Goal: Transaction & Acquisition: Purchase product/service

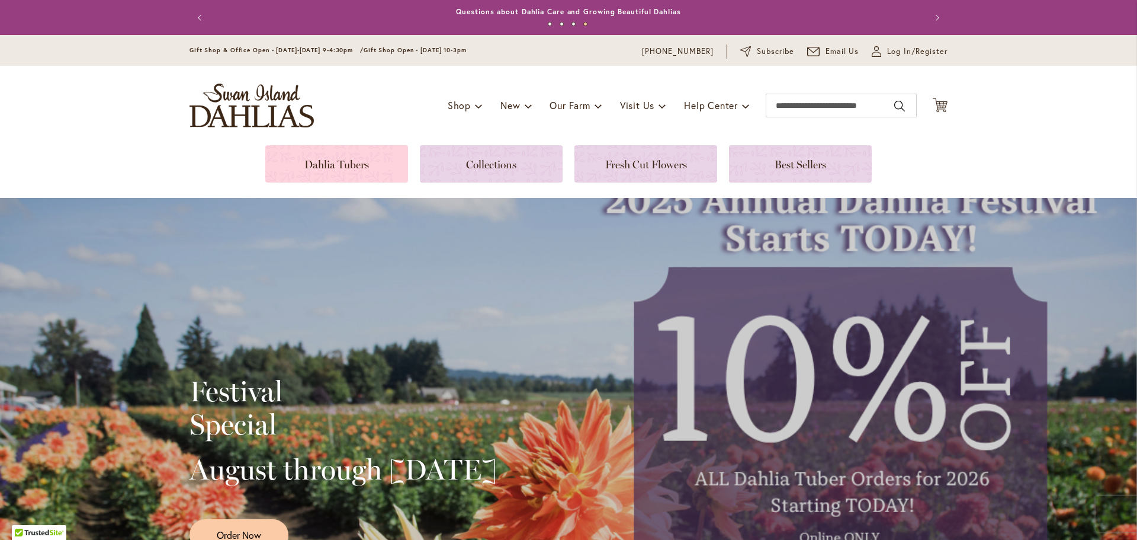
click at [350, 164] on link at bounding box center [336, 163] width 143 height 37
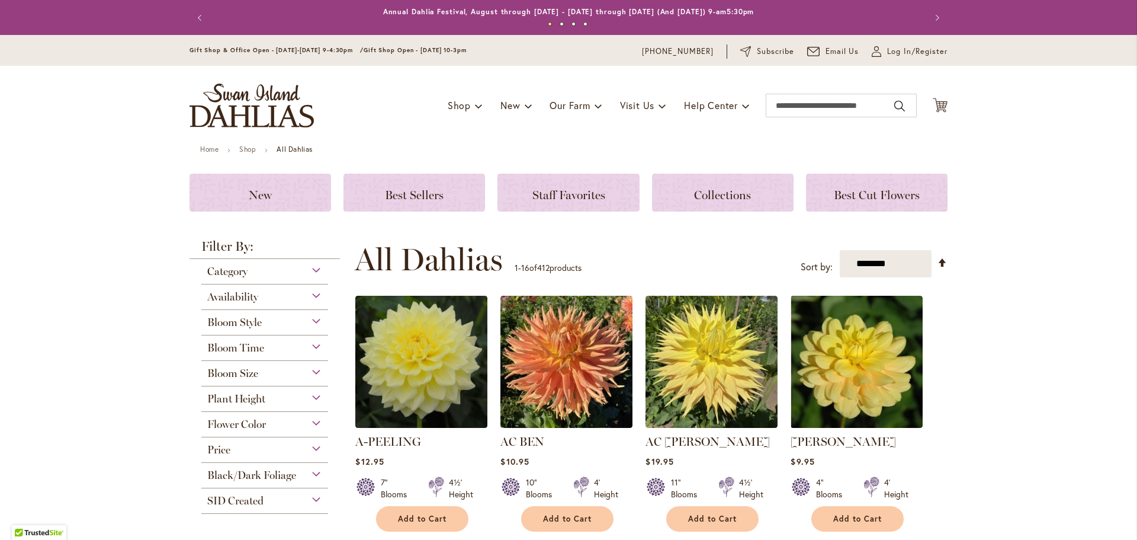
scroll to position [59, 0]
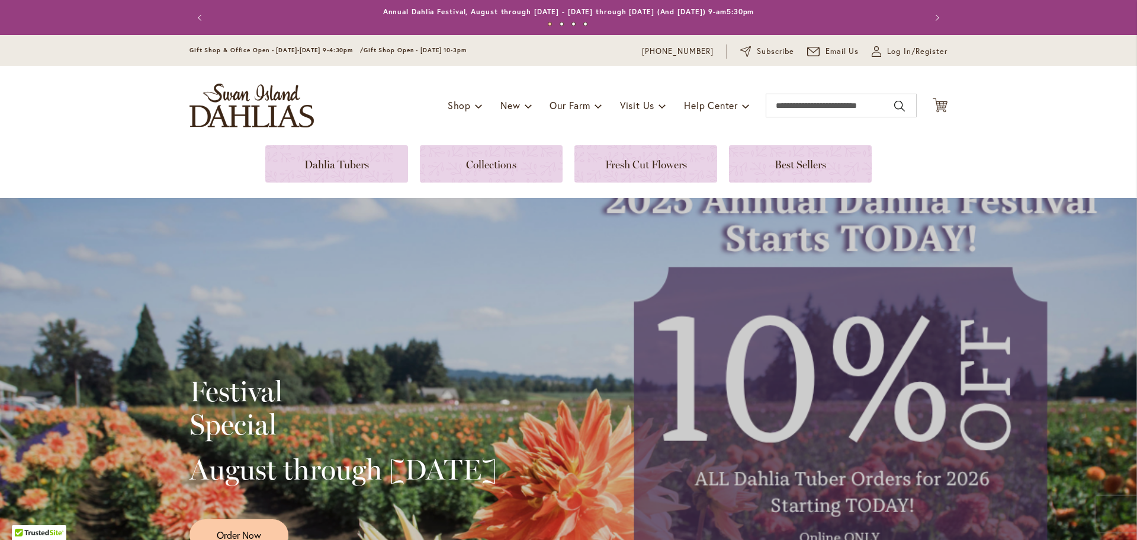
click at [271, 110] on img "store logo" at bounding box center [252, 106] width 124 height 44
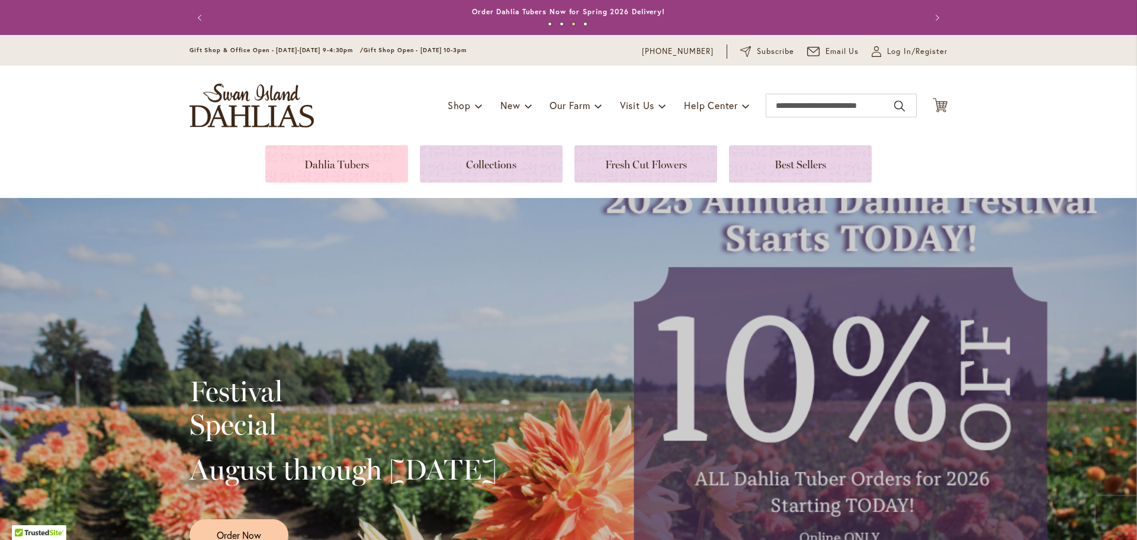
click at [333, 168] on link at bounding box center [336, 163] width 143 height 37
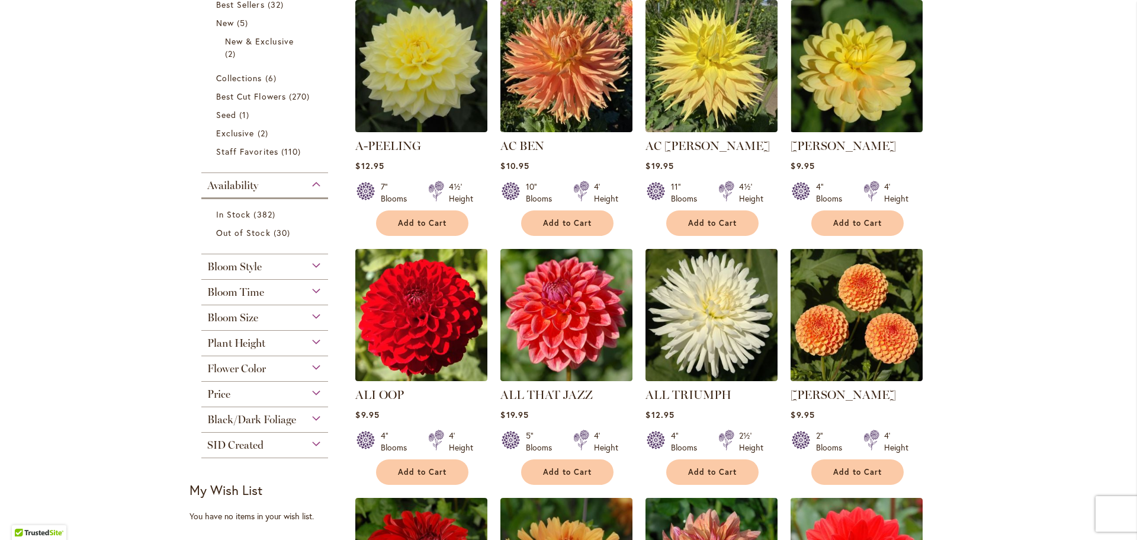
scroll to position [296, 0]
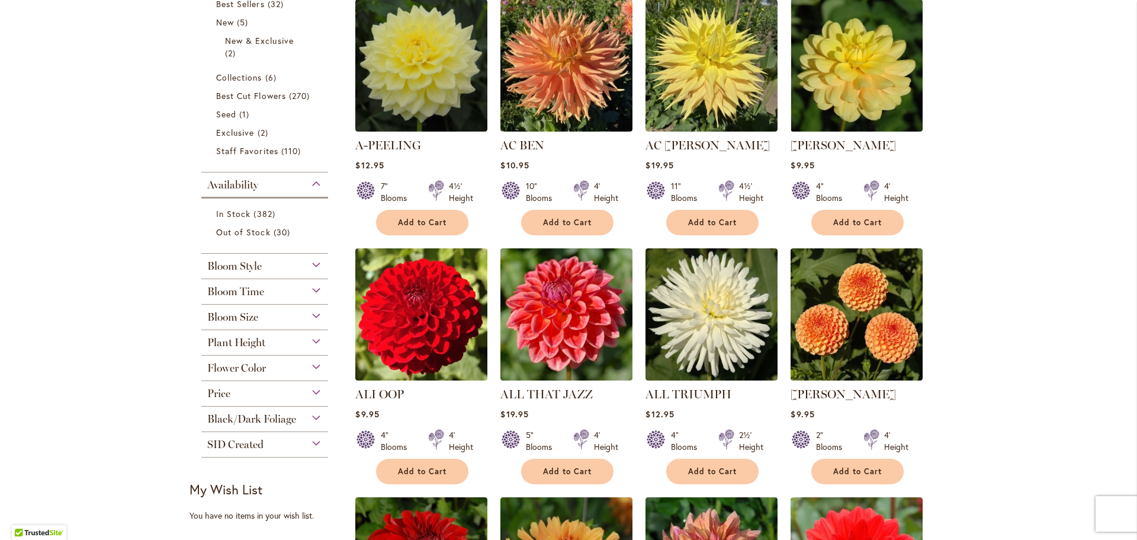
click at [314, 290] on div "Bloom Time" at bounding box center [264, 288] width 127 height 19
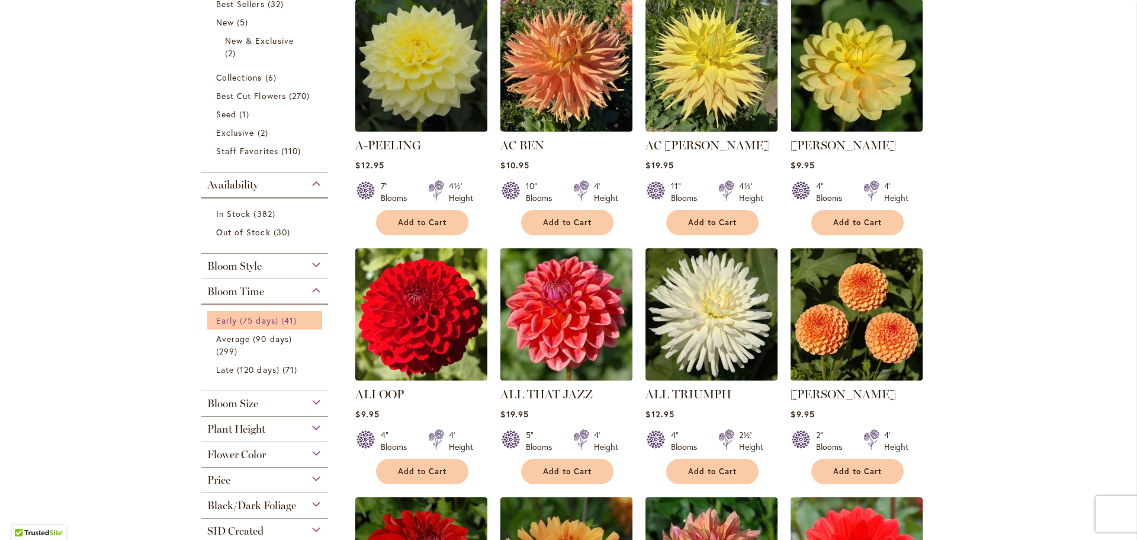
click at [258, 319] on span "Early (75 days)" at bounding box center [247, 320] width 62 height 11
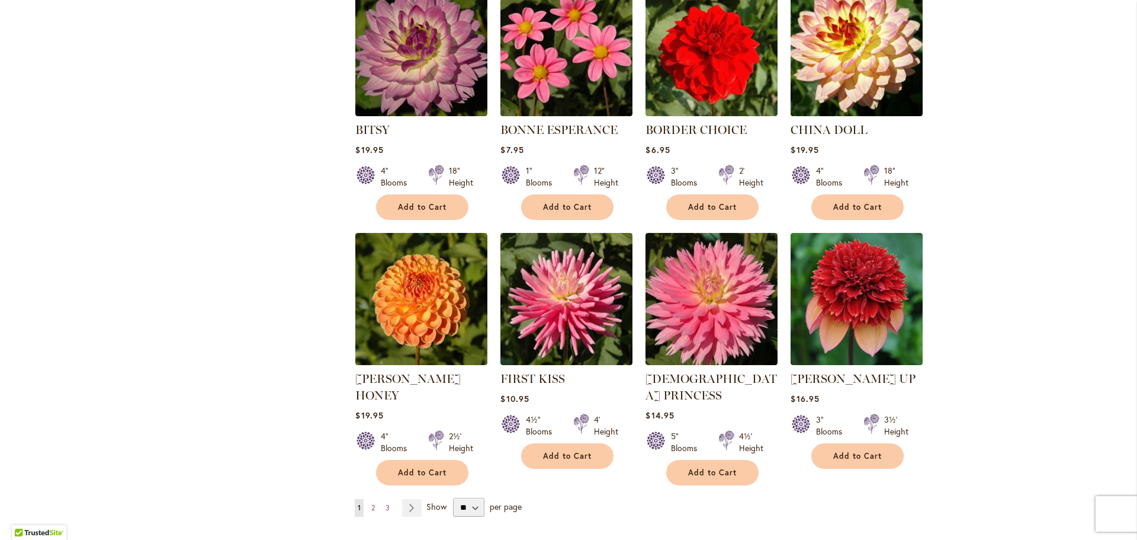
scroll to position [948, 0]
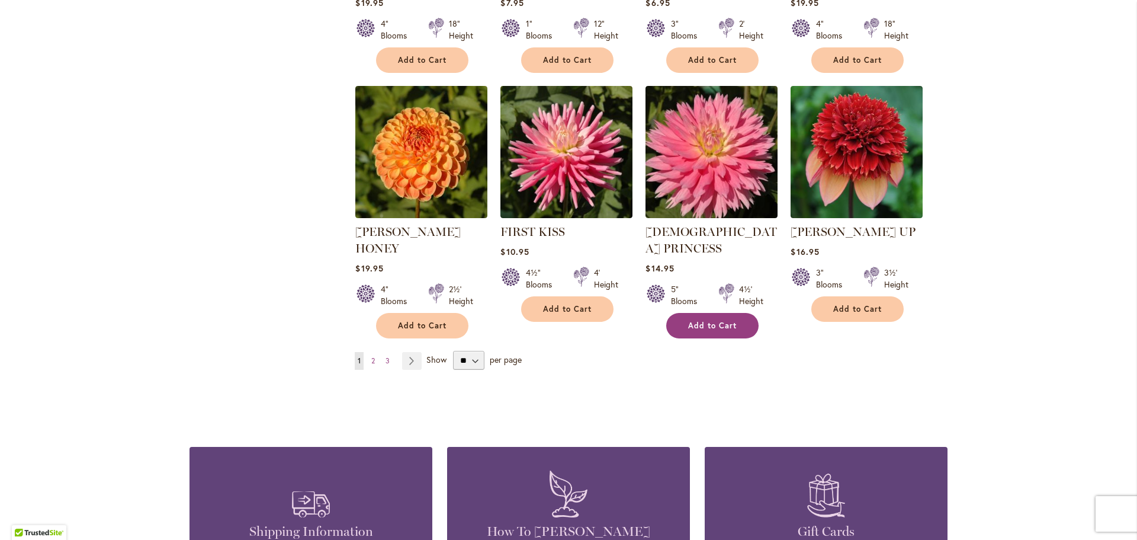
click at [703, 320] on span "Add to Cart" at bounding box center [712, 325] width 49 height 10
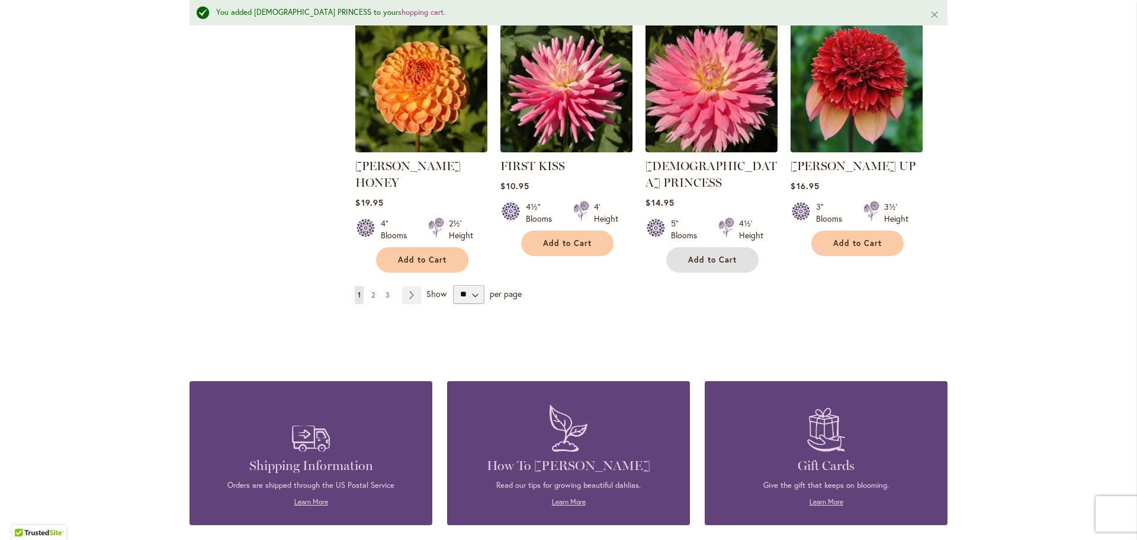
scroll to position [1098, 0]
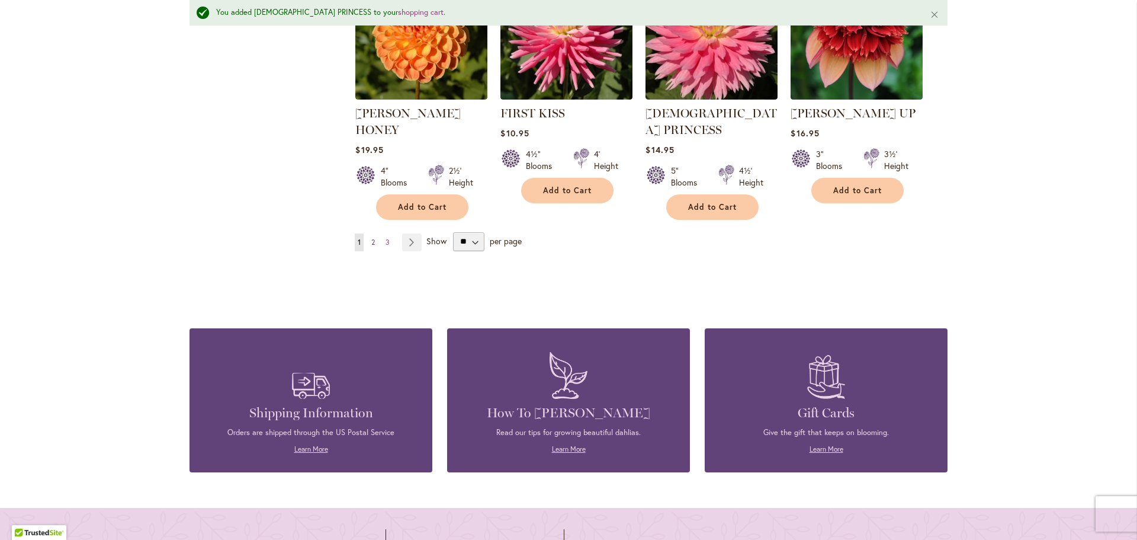
click at [371, 238] on span "2" at bounding box center [373, 242] width 4 height 9
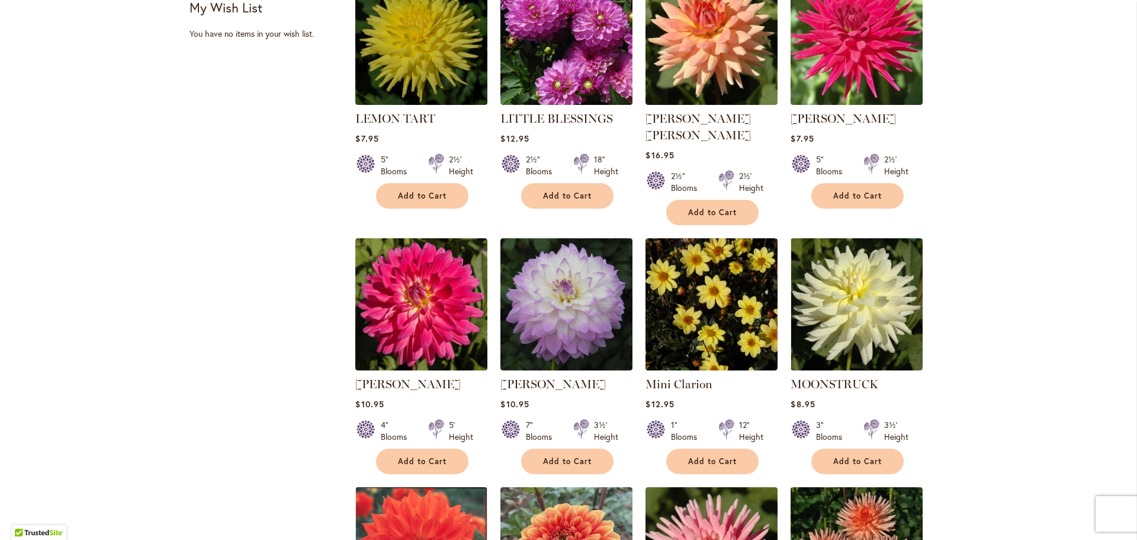
scroll to position [592, 0]
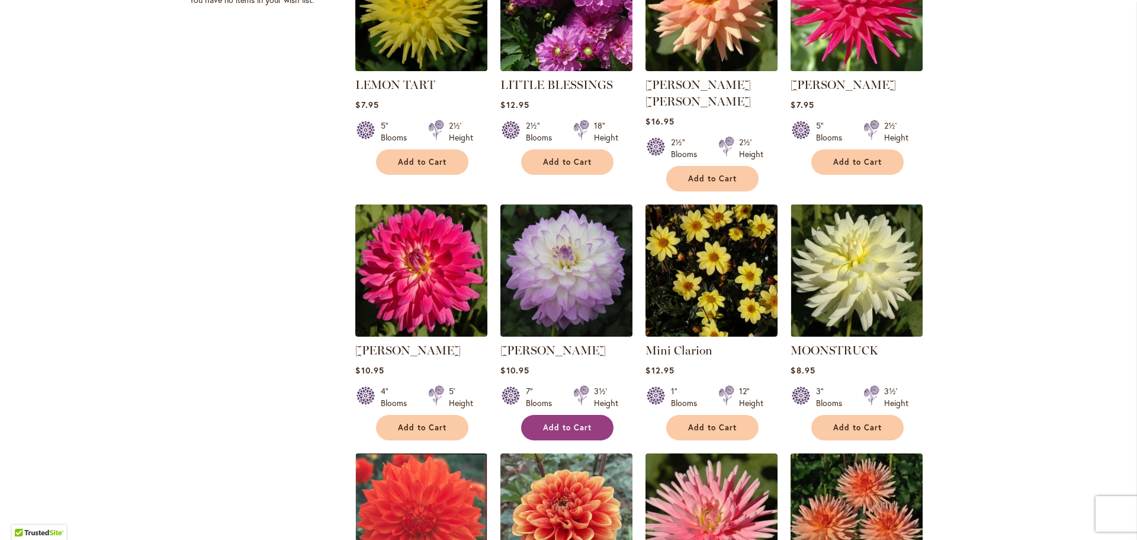
click at [577, 422] on span "Add to Cart" at bounding box center [567, 427] width 49 height 10
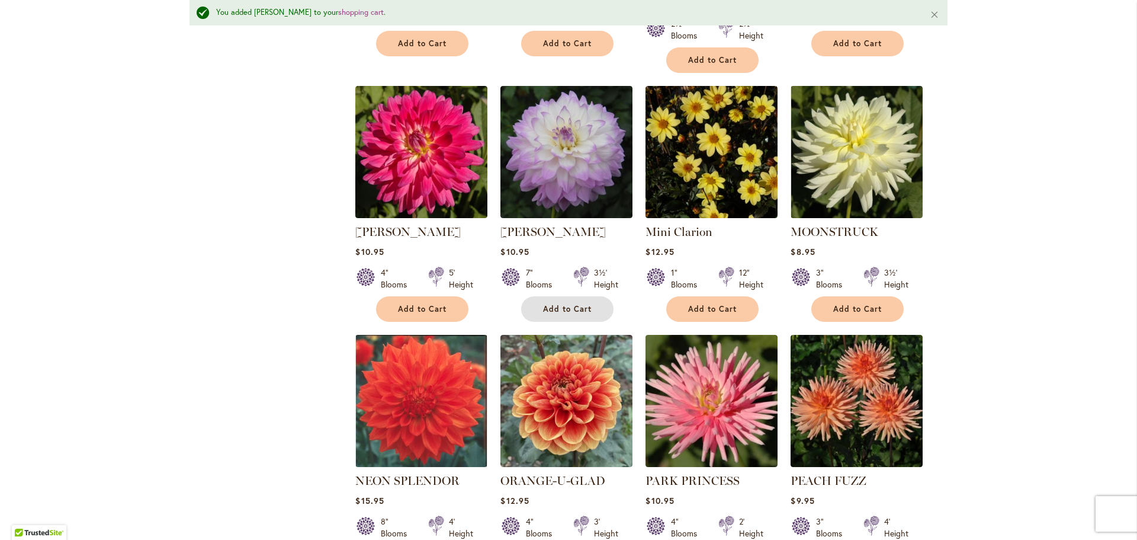
scroll to position [1038, 0]
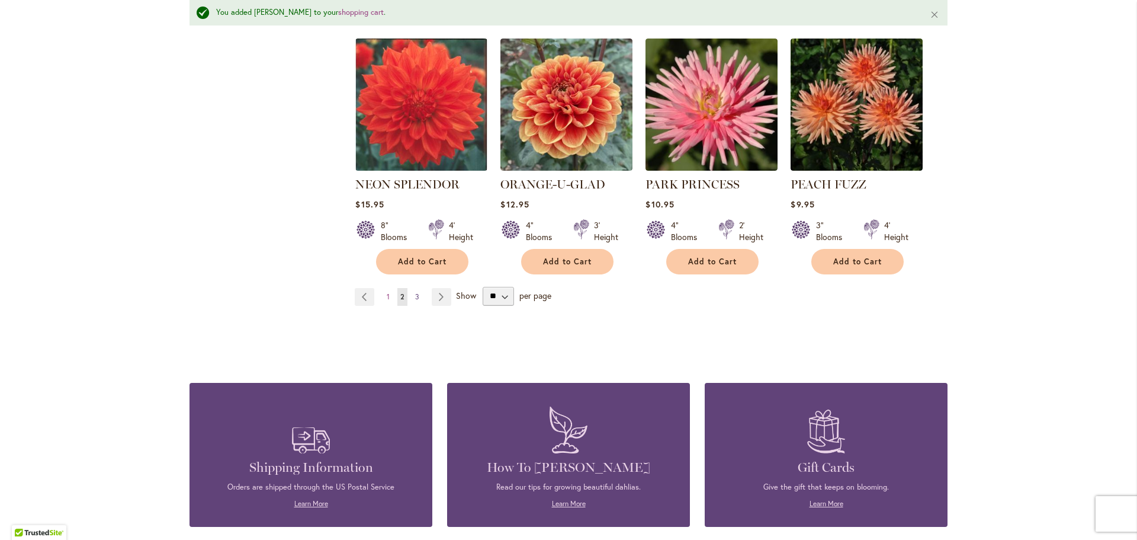
click at [415, 292] on span "3" at bounding box center [417, 296] width 4 height 9
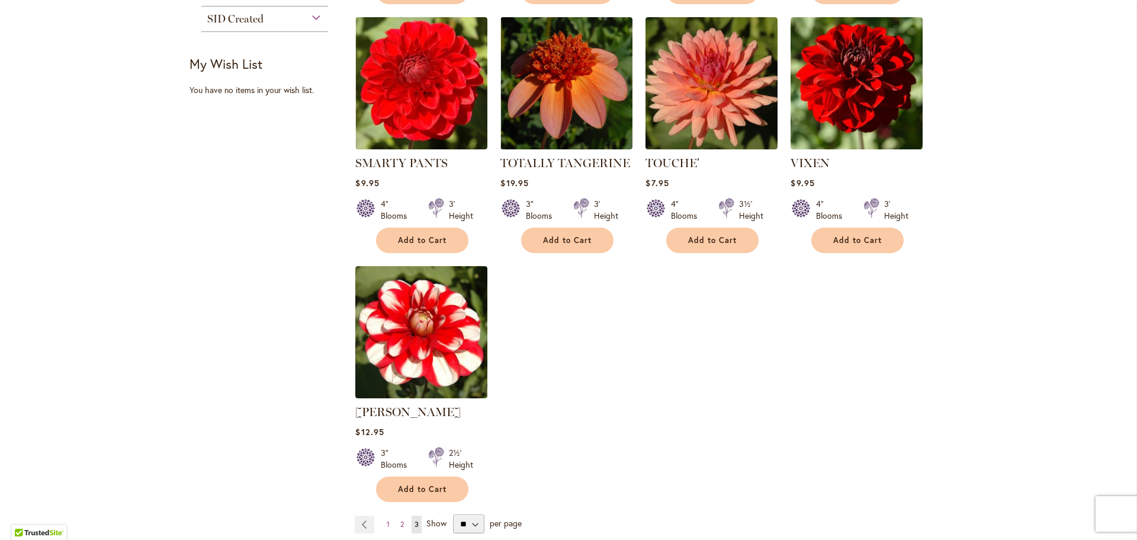
scroll to position [592, 0]
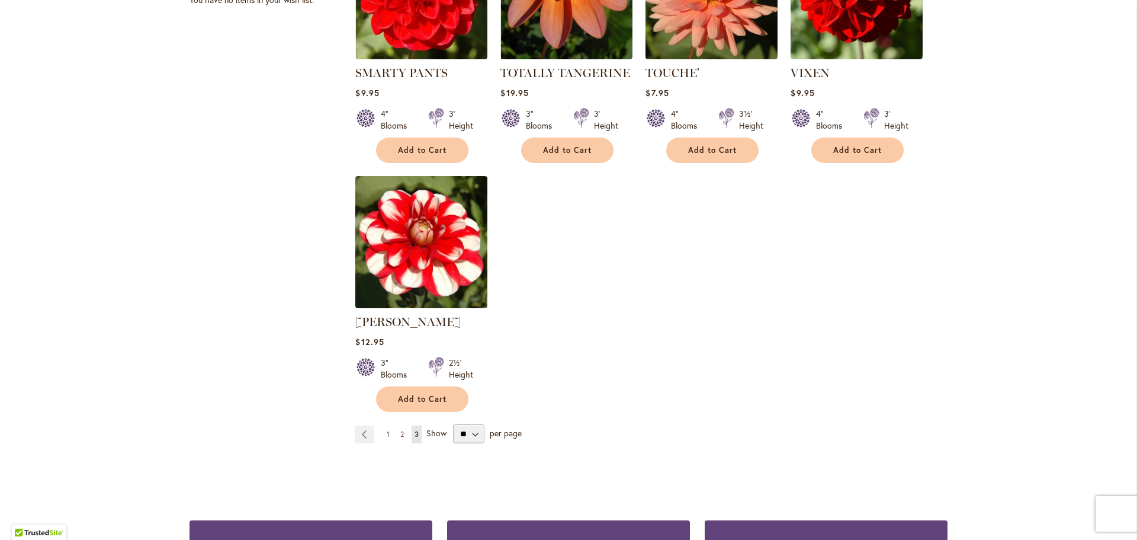
click at [387, 435] on span "1" at bounding box center [388, 433] width 3 height 9
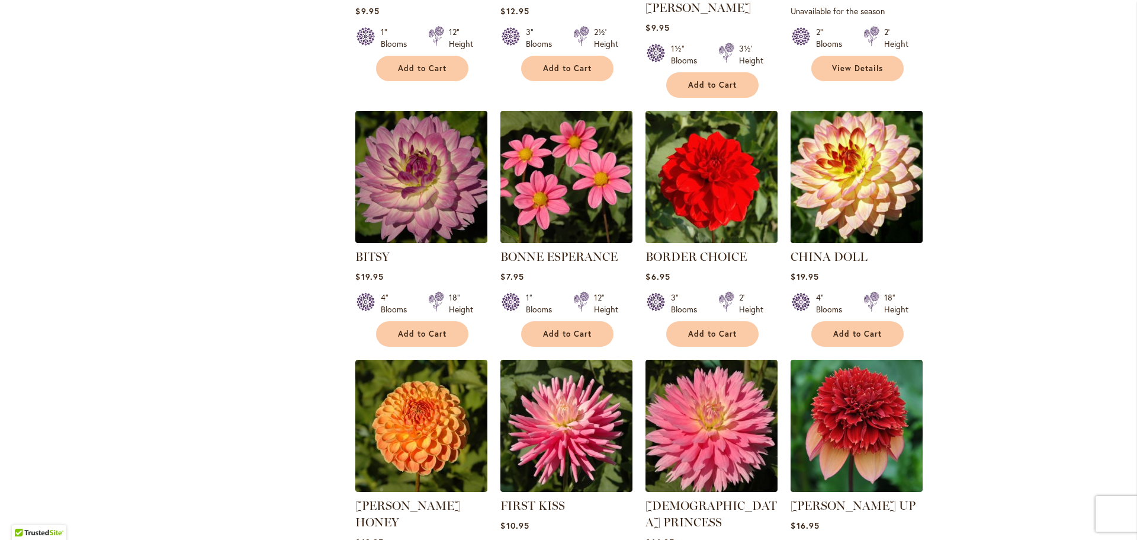
scroll to position [770, 0]
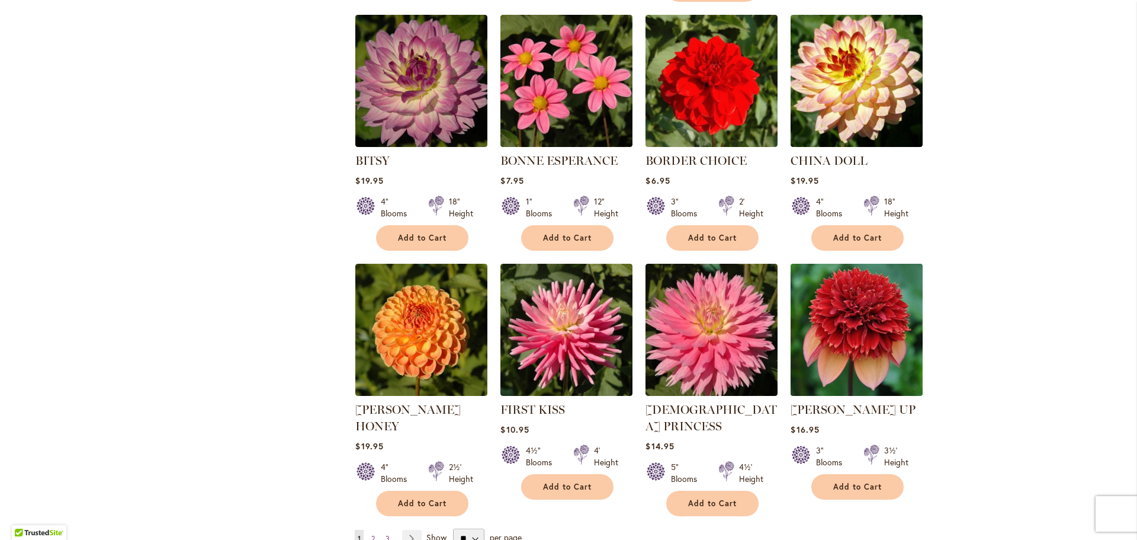
click at [864, 280] on img at bounding box center [857, 329] width 139 height 139
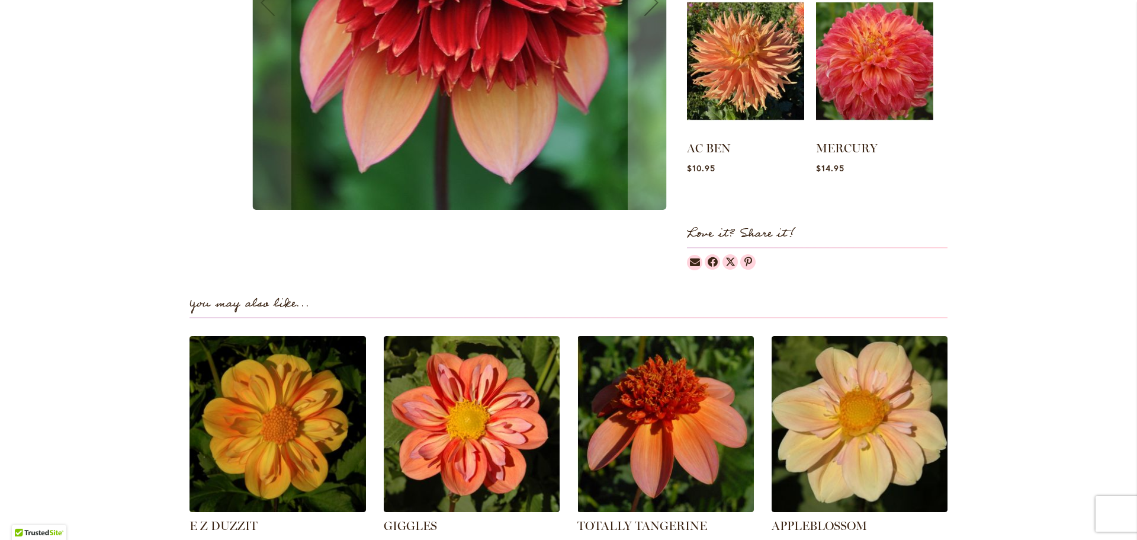
scroll to position [296, 0]
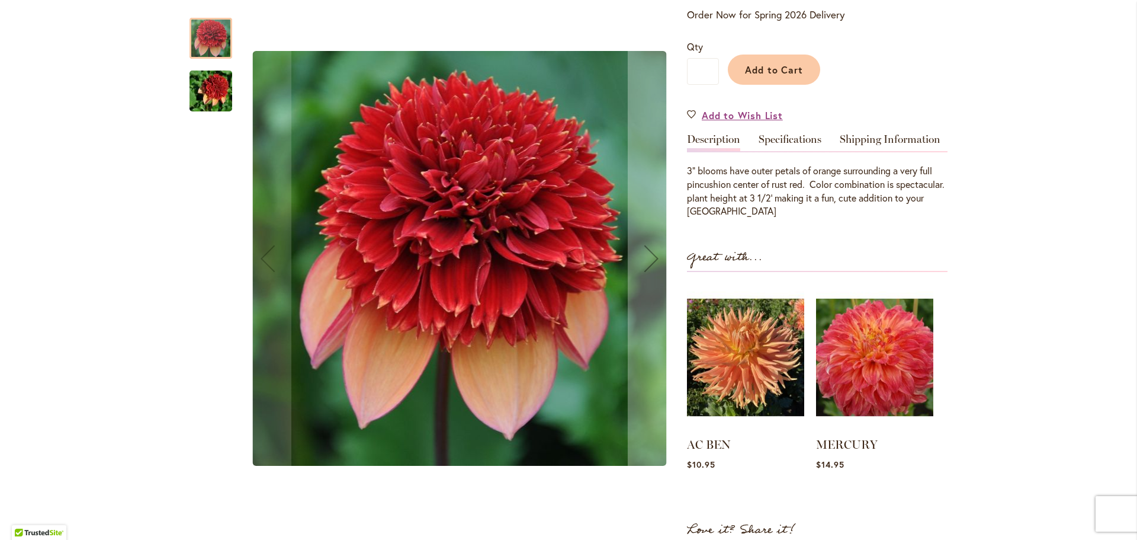
click at [213, 92] on img "GITTY UP" at bounding box center [210, 91] width 85 height 57
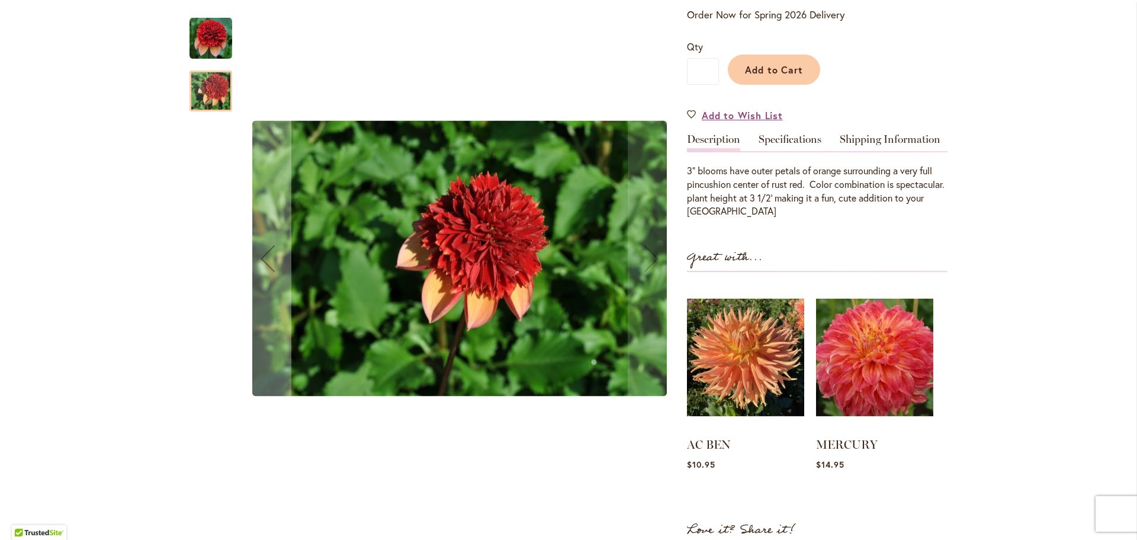
click at [206, 40] on img "GITTY UP" at bounding box center [211, 38] width 43 height 43
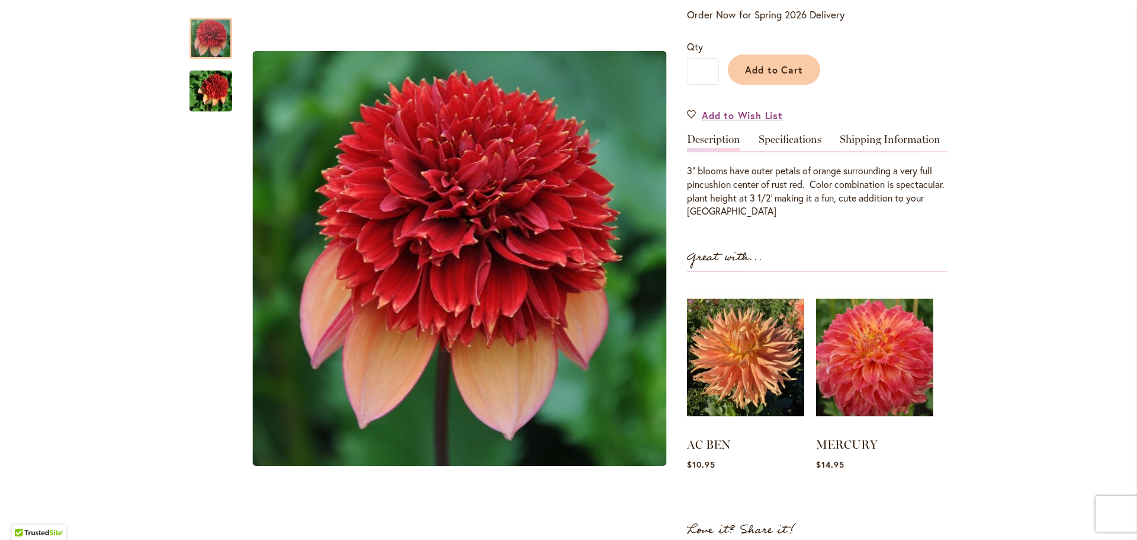
scroll to position [118, 0]
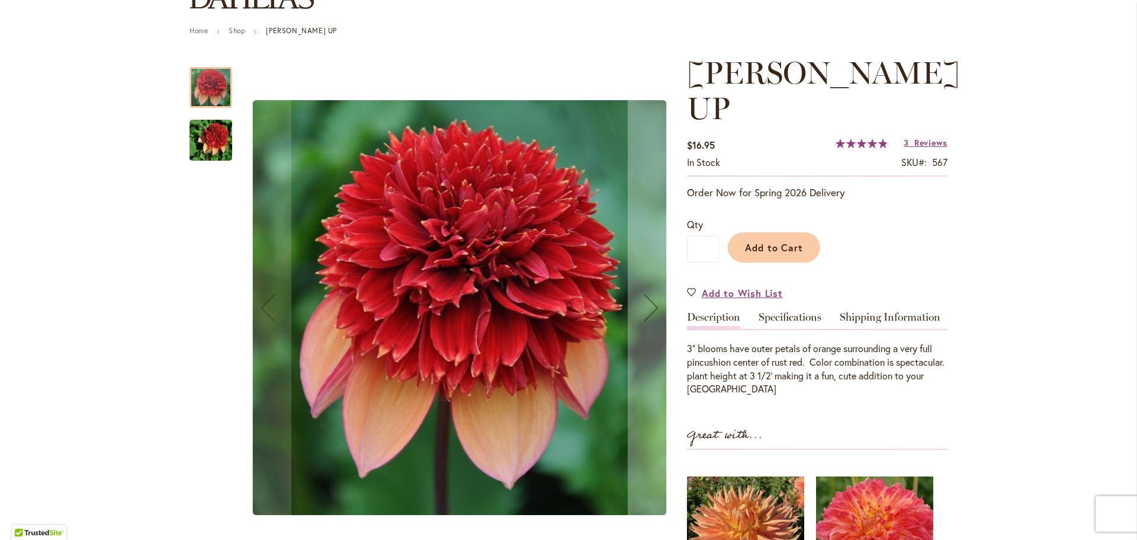
click at [207, 139] on img "GITTY UP" at bounding box center [210, 140] width 85 height 57
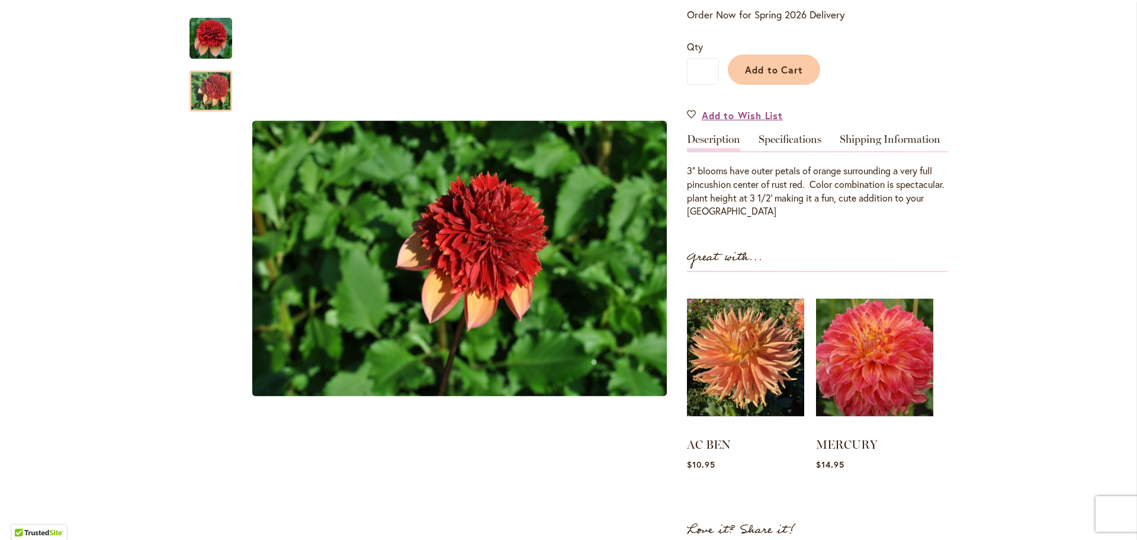
scroll to position [59, 0]
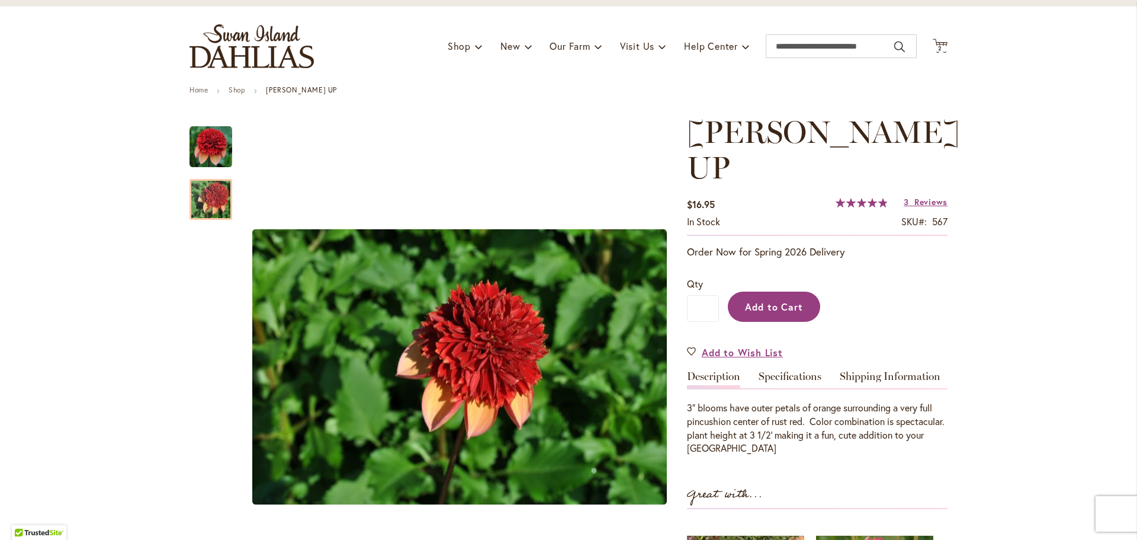
click at [775, 291] on button "Add to Cart" at bounding box center [774, 306] width 92 height 30
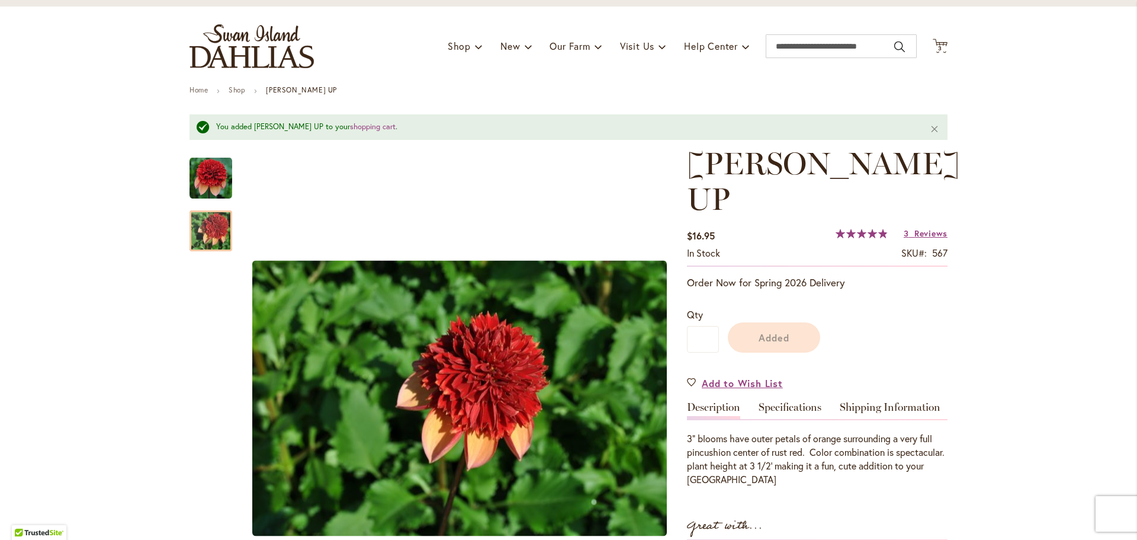
click at [939, 46] on span "3 3 items" at bounding box center [941, 49] width 12 height 6
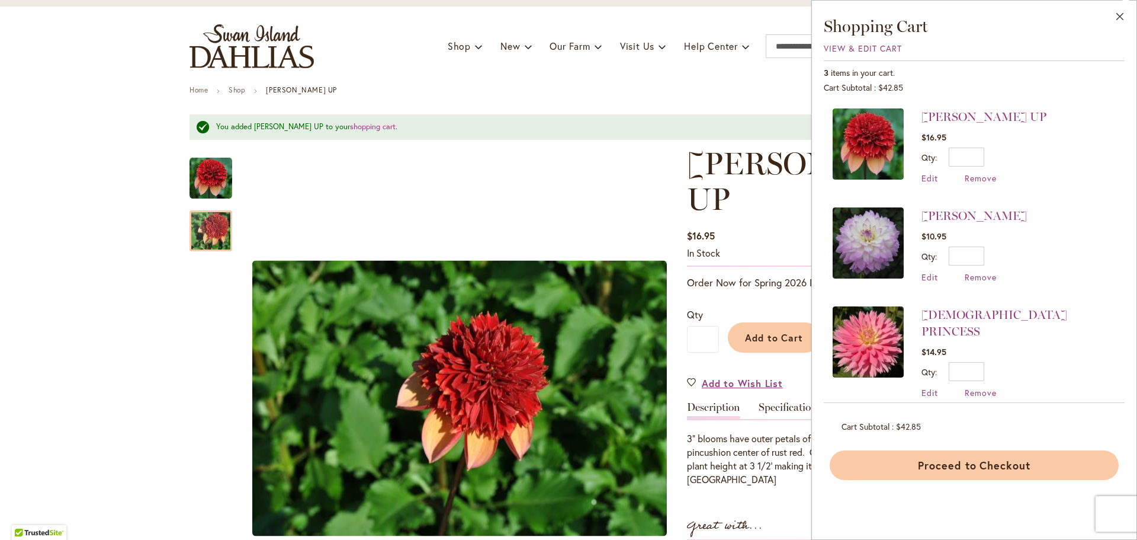
click at [965, 467] on button "Proceed to Checkout" at bounding box center [974, 465] width 289 height 30
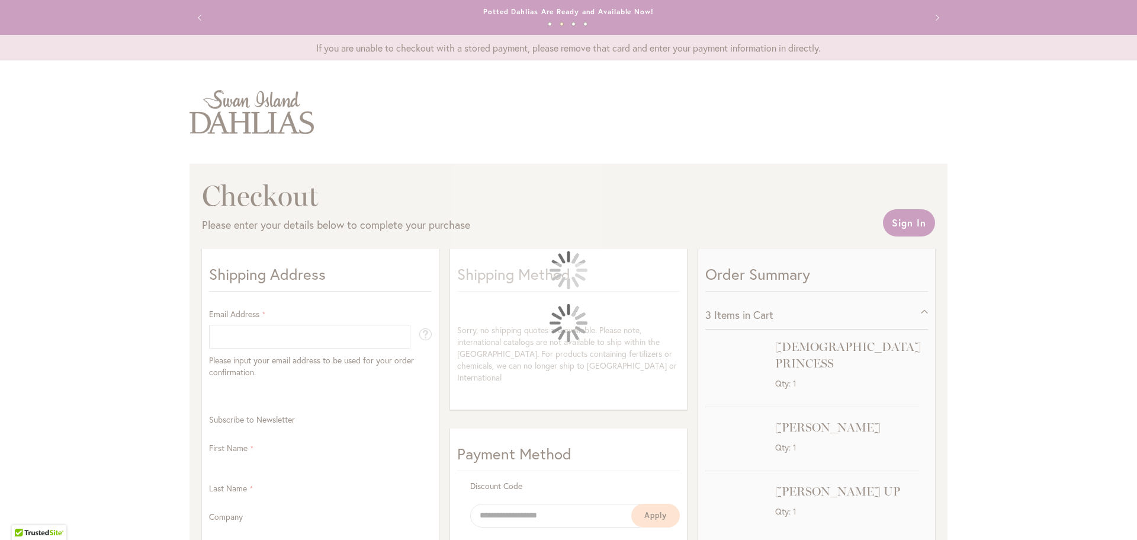
select select "**"
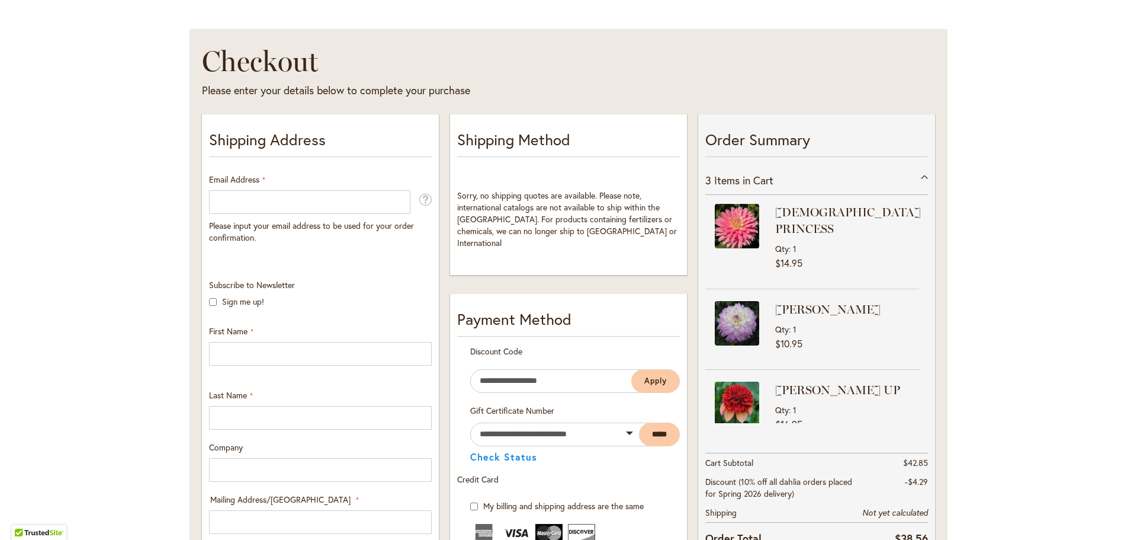
scroll to position [151, 0]
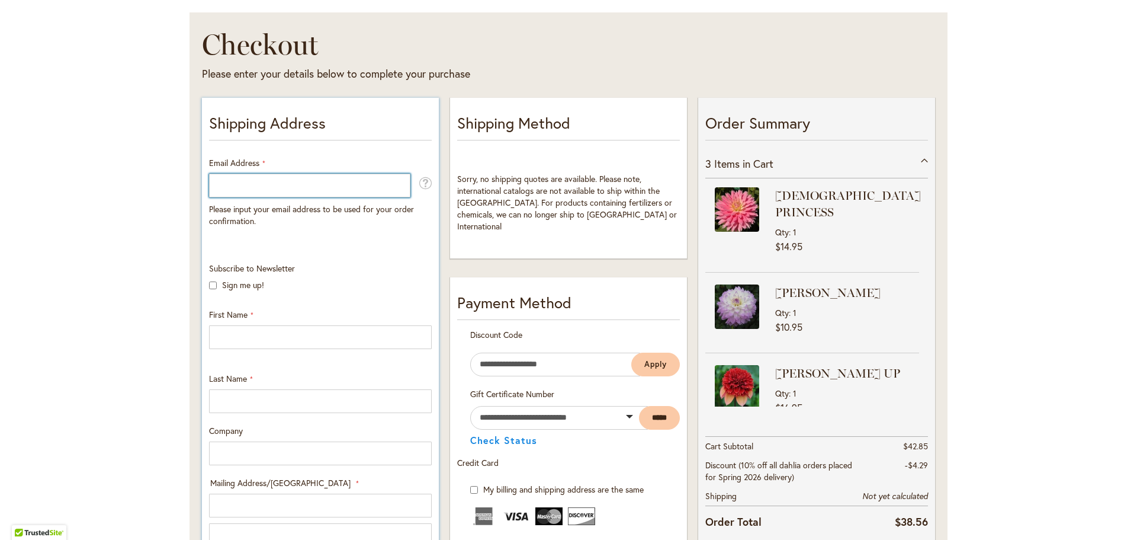
click at [236, 175] on input "Email Address" at bounding box center [309, 186] width 201 height 24
type input "**********"
click at [156, 214] on div "Toggle Nav Checkout Please enter your details below to complete your purchase S…" at bounding box center [568, 473] width 1137 height 1105
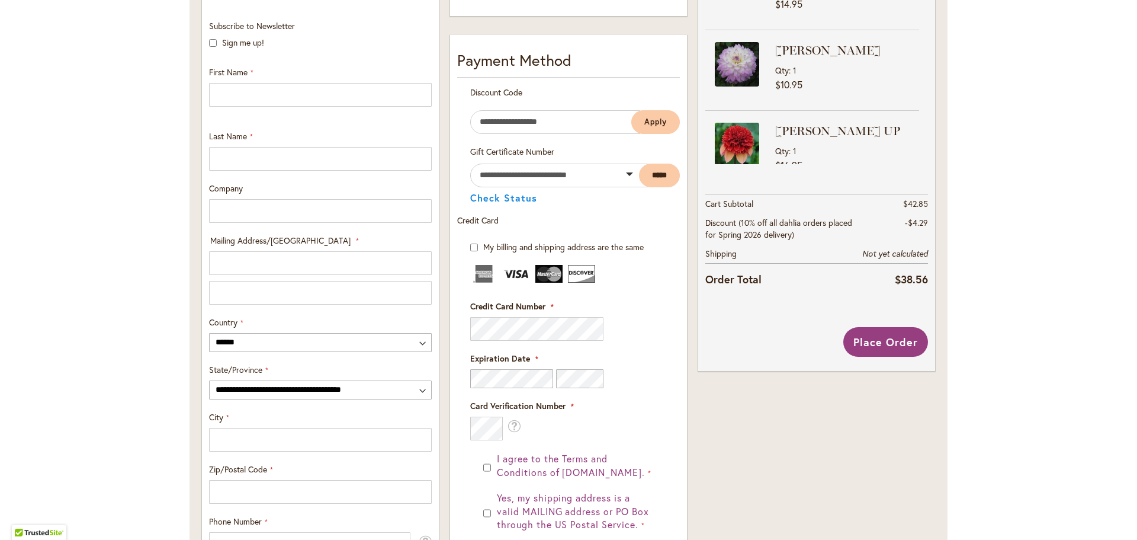
scroll to position [329, 0]
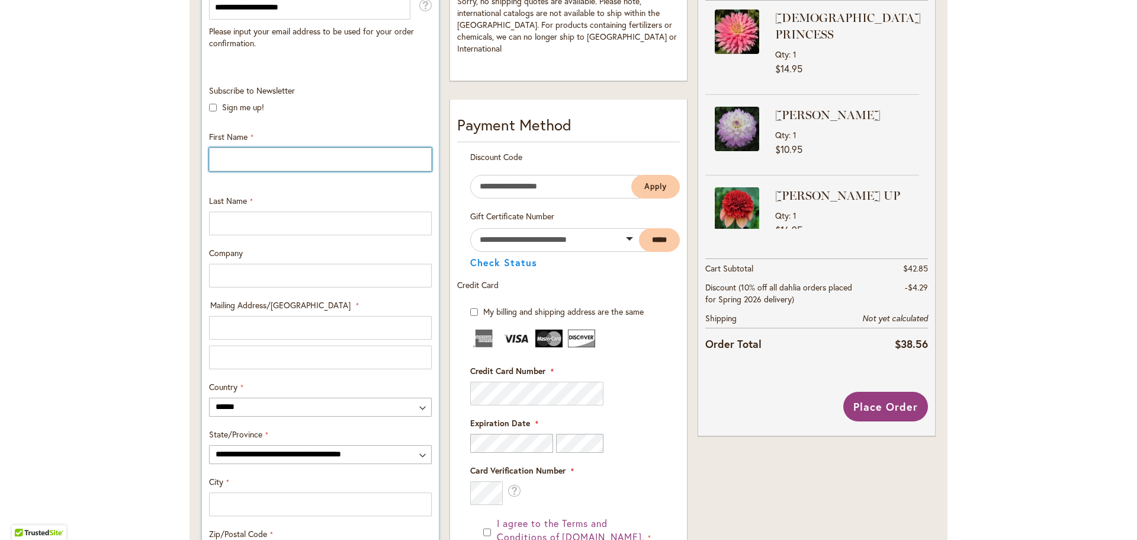
click at [232, 159] on input "First Name" at bounding box center [320, 160] width 223 height 24
type input "****"
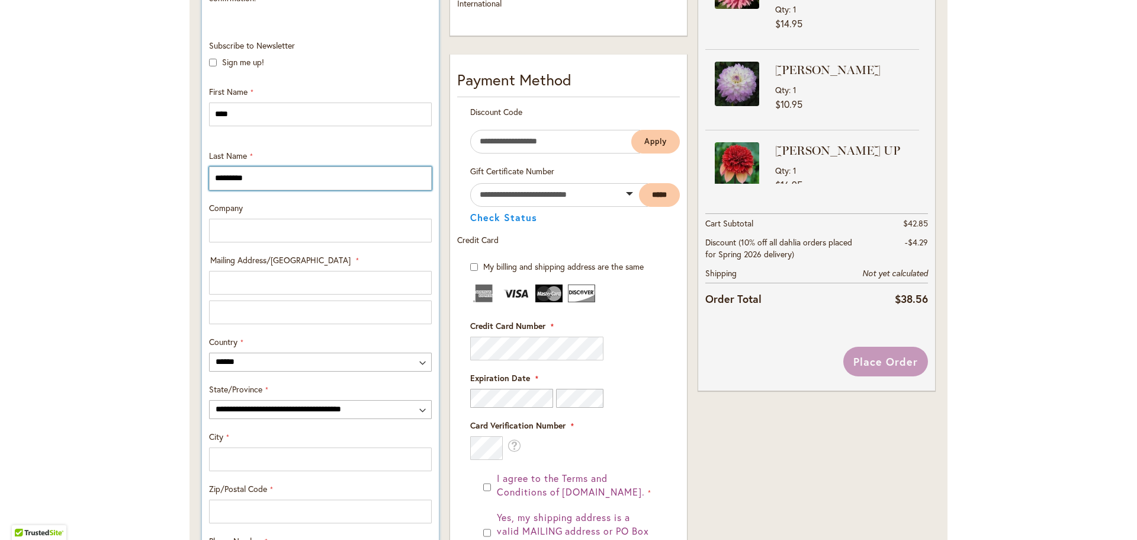
scroll to position [447, 0]
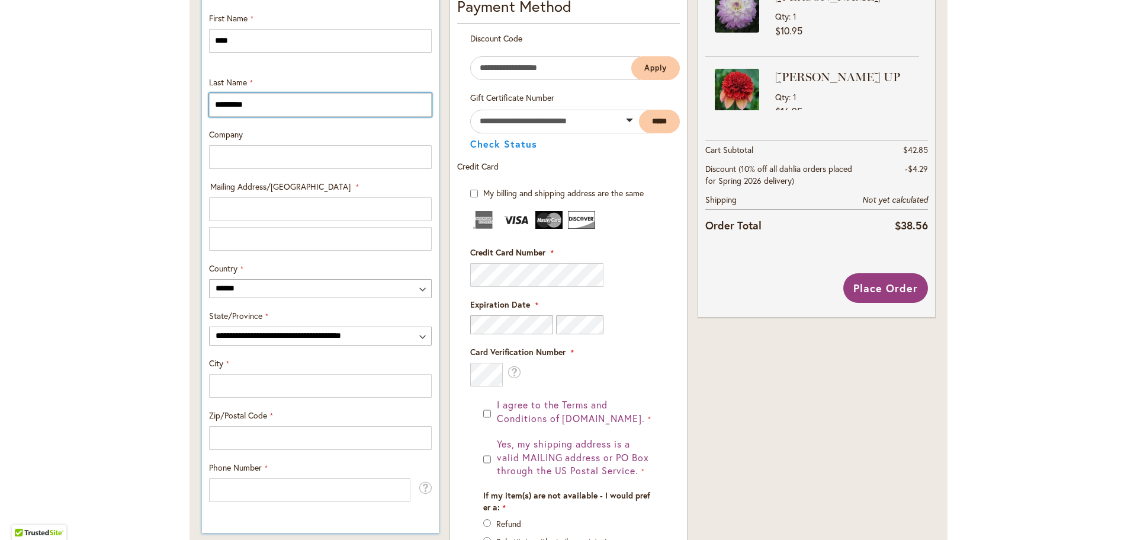
type input "*********"
click at [231, 207] on input "Mailing Address/PO BOX: Line 1" at bounding box center [320, 209] width 223 height 24
type input "**********"
click at [232, 384] on input "City" at bounding box center [320, 386] width 223 height 24
click at [263, 340] on select "**********" at bounding box center [320, 335] width 223 height 19
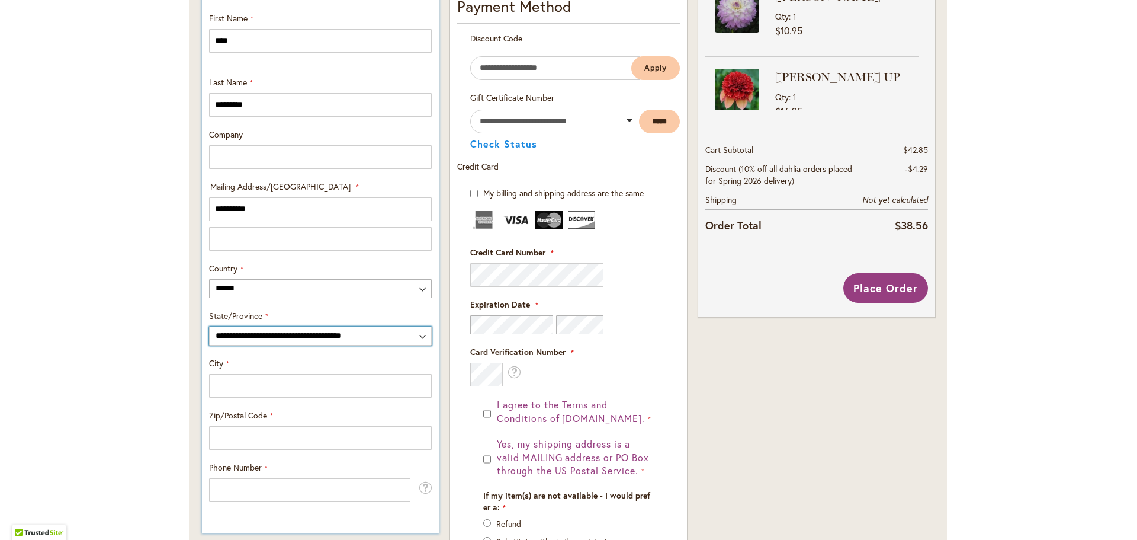
select select "**"
click at [209, 326] on select "**********" at bounding box center [320, 335] width 223 height 19
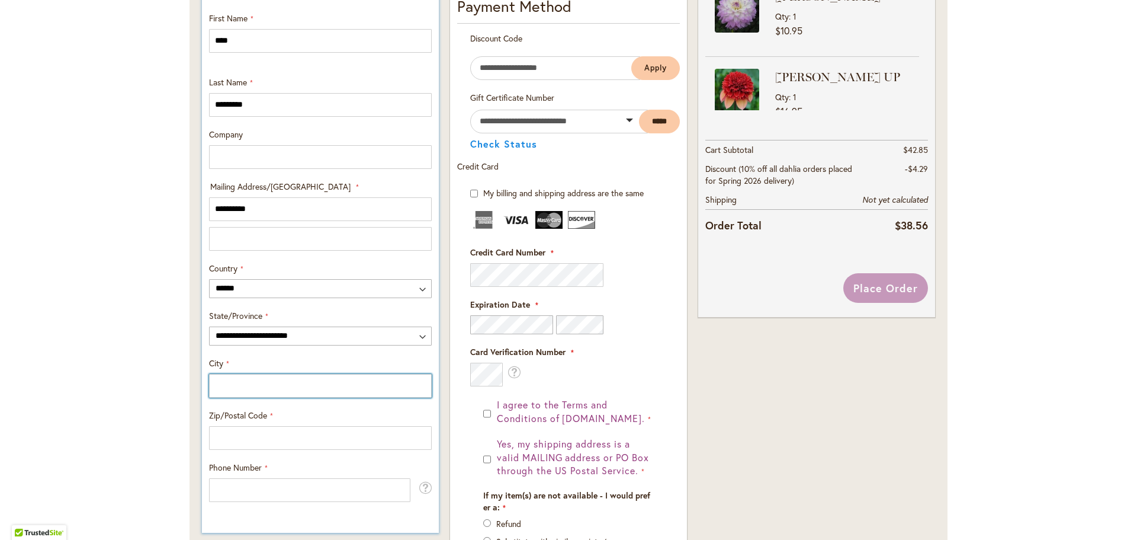
click at [222, 382] on input "City" at bounding box center [320, 386] width 223 height 24
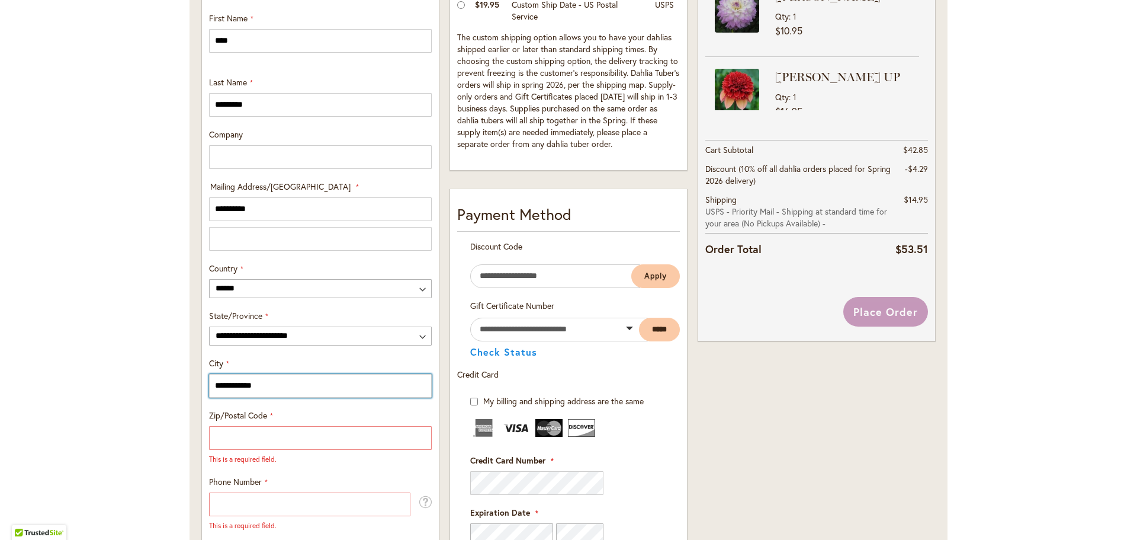
type input "**********"
click at [157, 375] on div "Toggle Nav Checkout Please enter your details below to complete your purchase S…" at bounding box center [568, 281] width 1137 height 1313
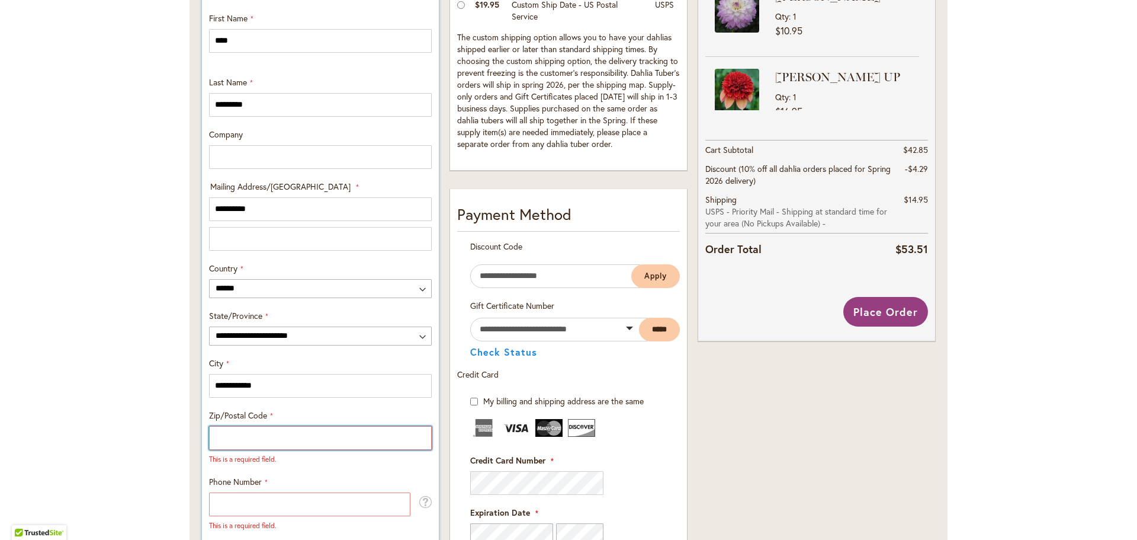
click at [230, 430] on input "Zip/Postal Code" at bounding box center [320, 438] width 223 height 24
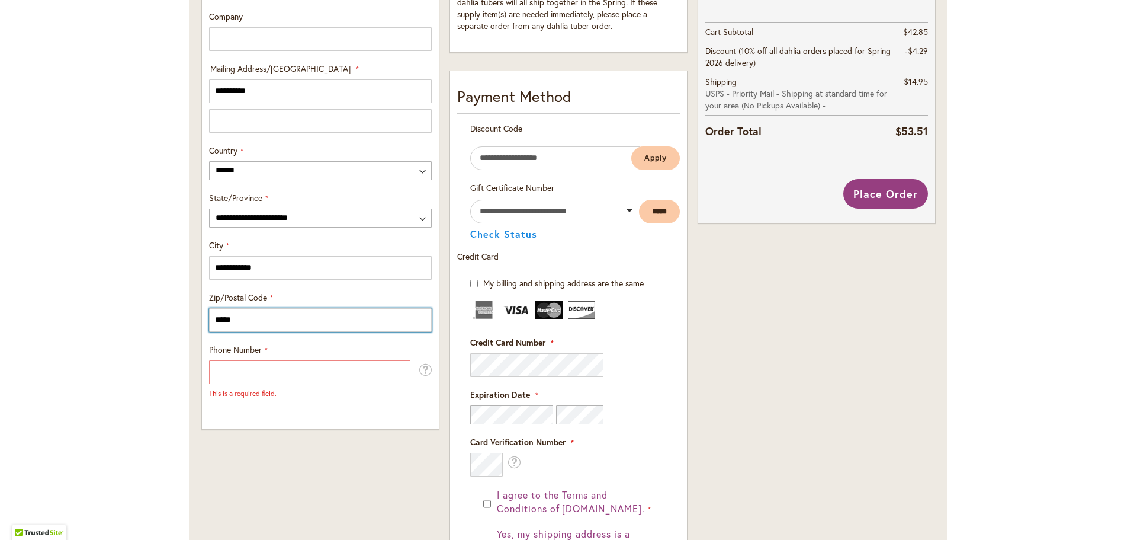
scroll to position [566, 0]
type input "*****"
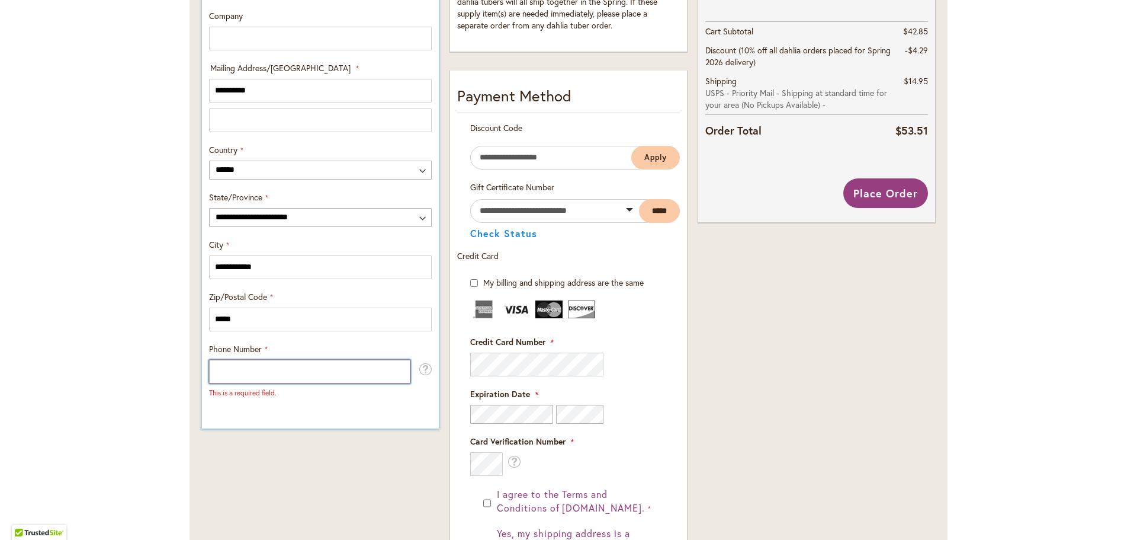
click at [238, 373] on input "Phone Number" at bounding box center [309, 372] width 201 height 24
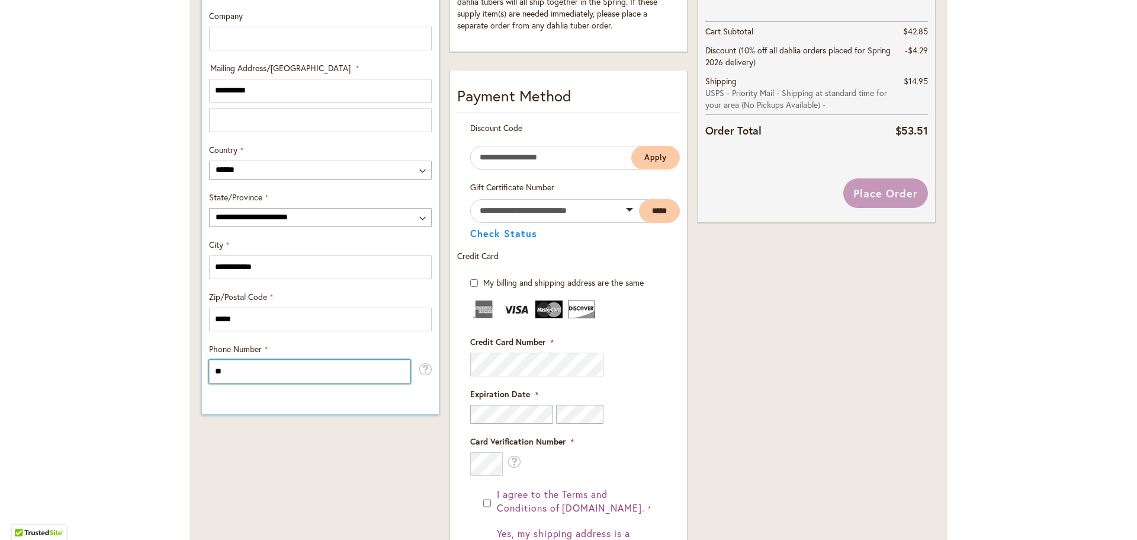
type input "*"
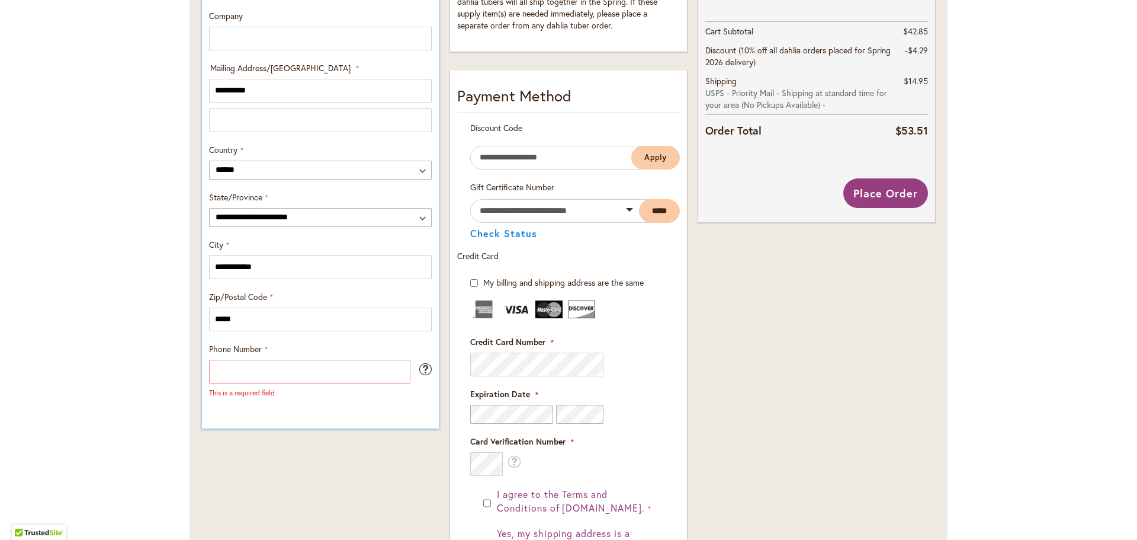
click at [419, 368] on span at bounding box center [425, 369] width 13 height 18
click at [309, 373] on input "Phone Number" at bounding box center [309, 372] width 201 height 24
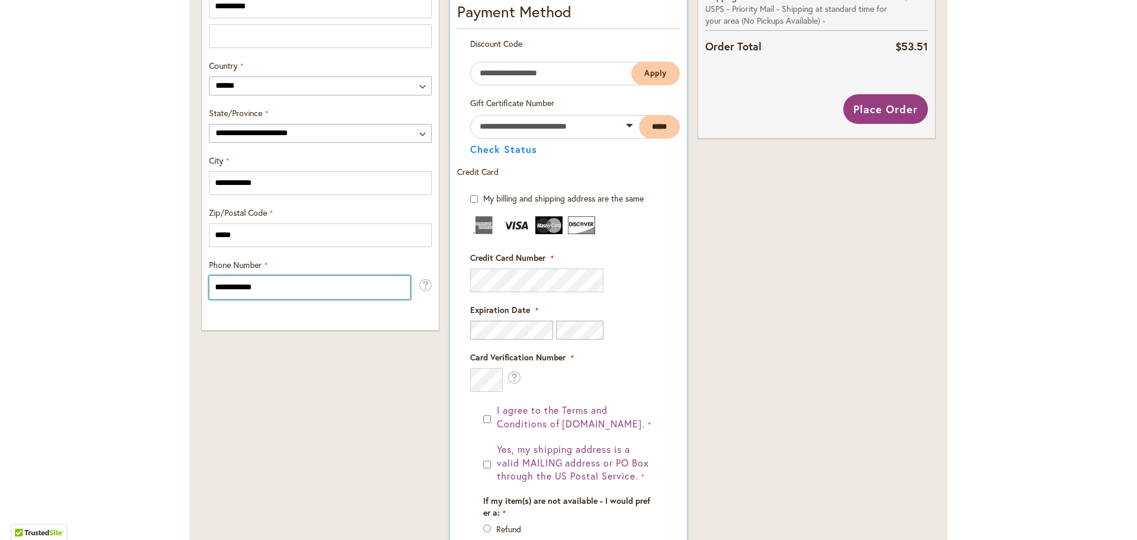
scroll to position [726, 0]
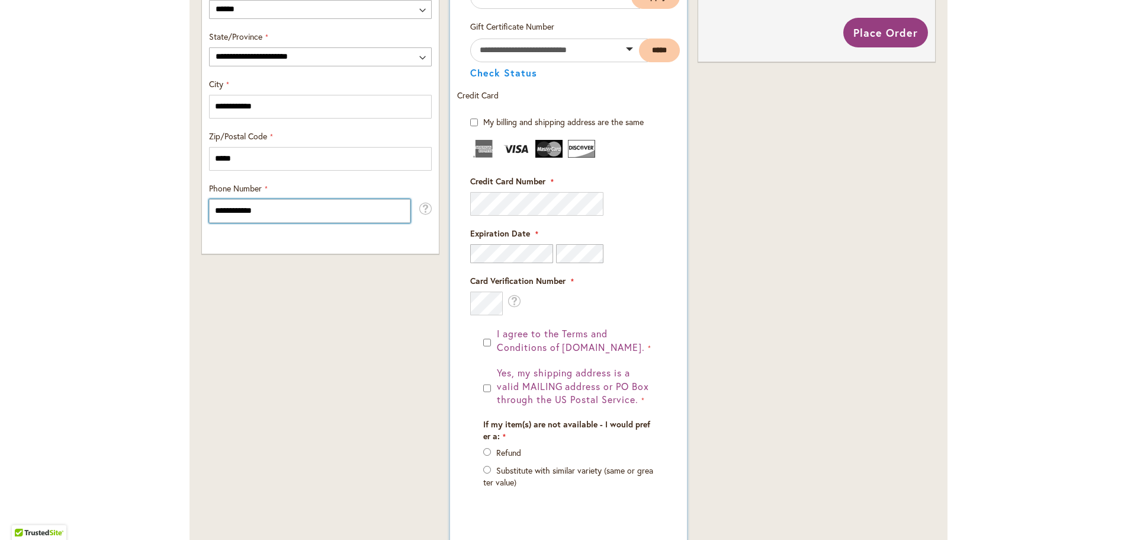
type input "**********"
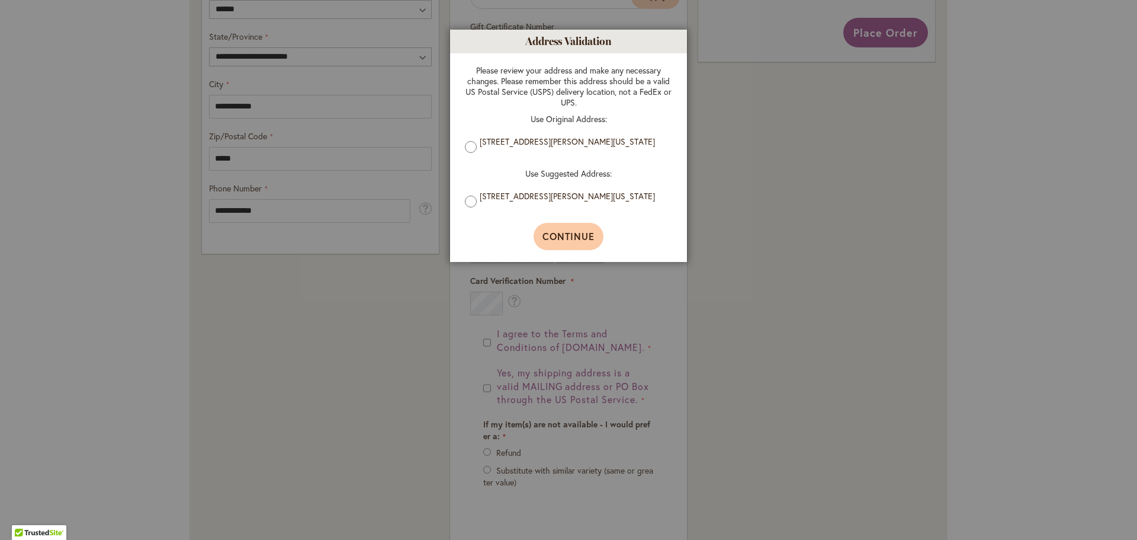
click at [572, 238] on span "Continue" at bounding box center [569, 236] width 53 height 12
type input "**********"
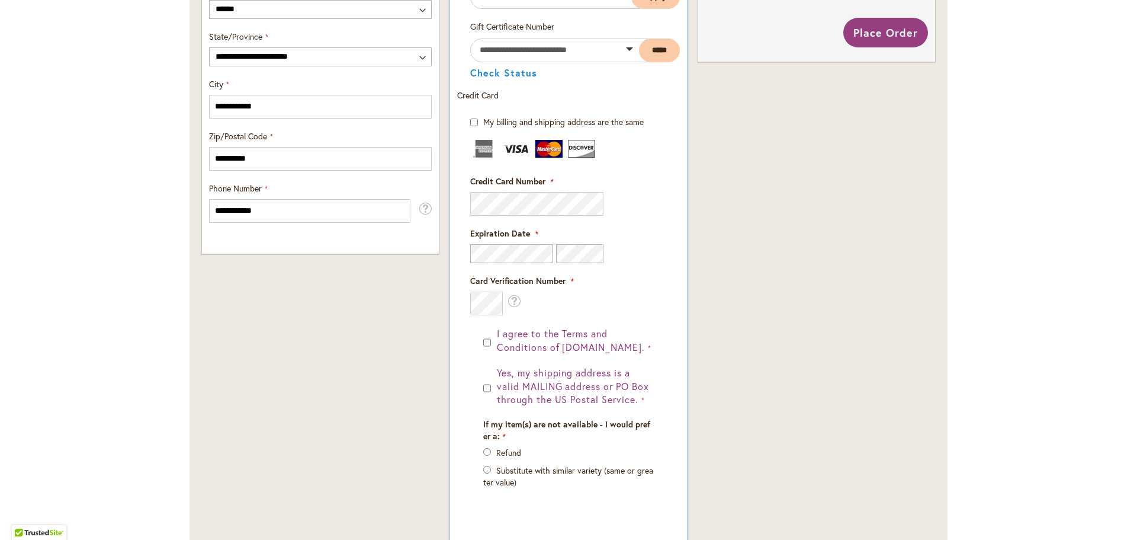
click at [663, 299] on form "My billing and shipping address are the same Billing Address First Name Last Na…" at bounding box center [568, 325] width 223 height 419
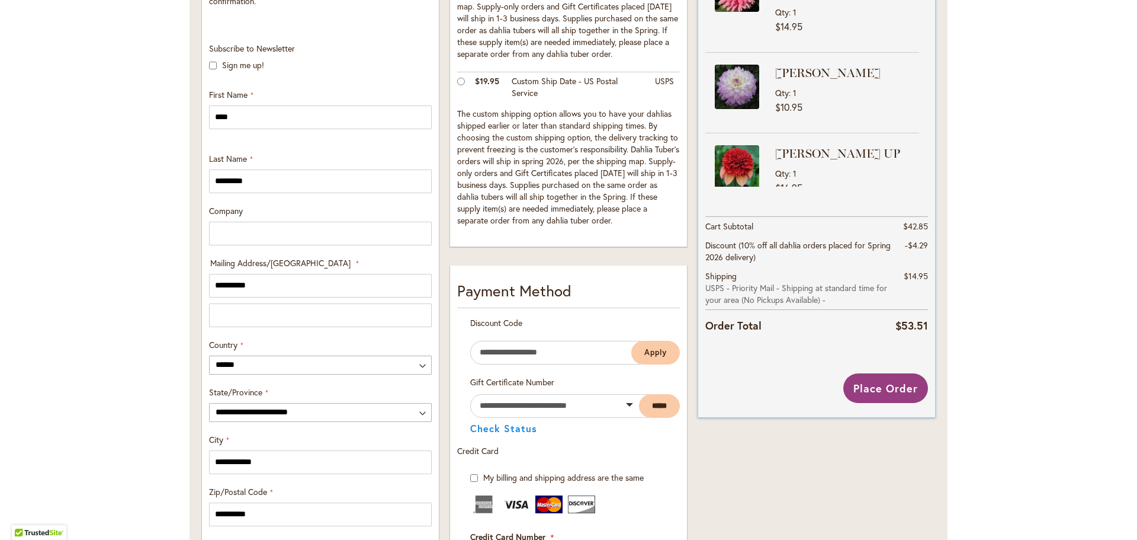
scroll to position [312, 0]
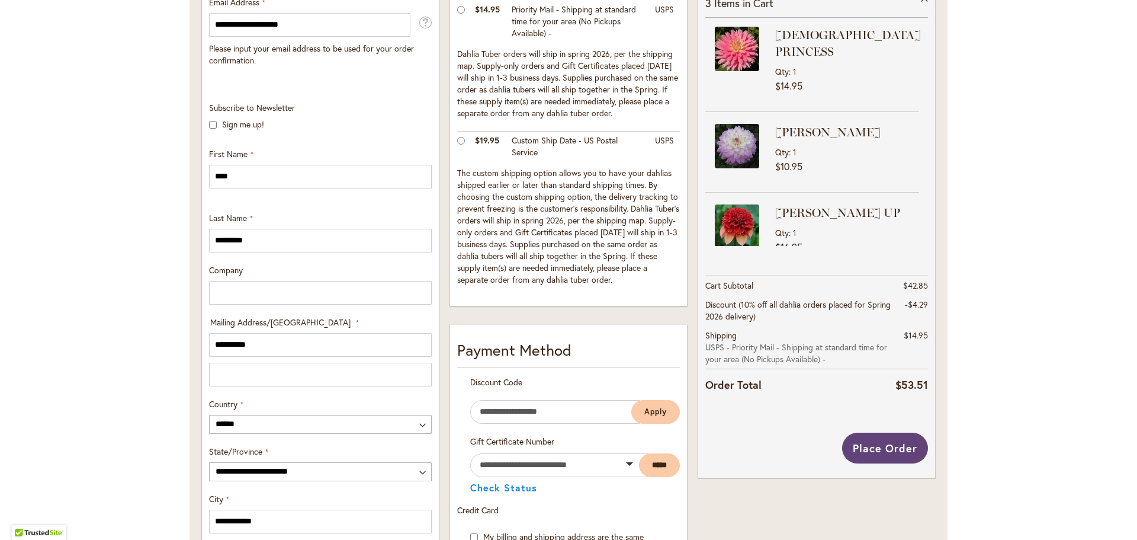
click at [877, 444] on span "Place Order" at bounding box center [885, 448] width 65 height 14
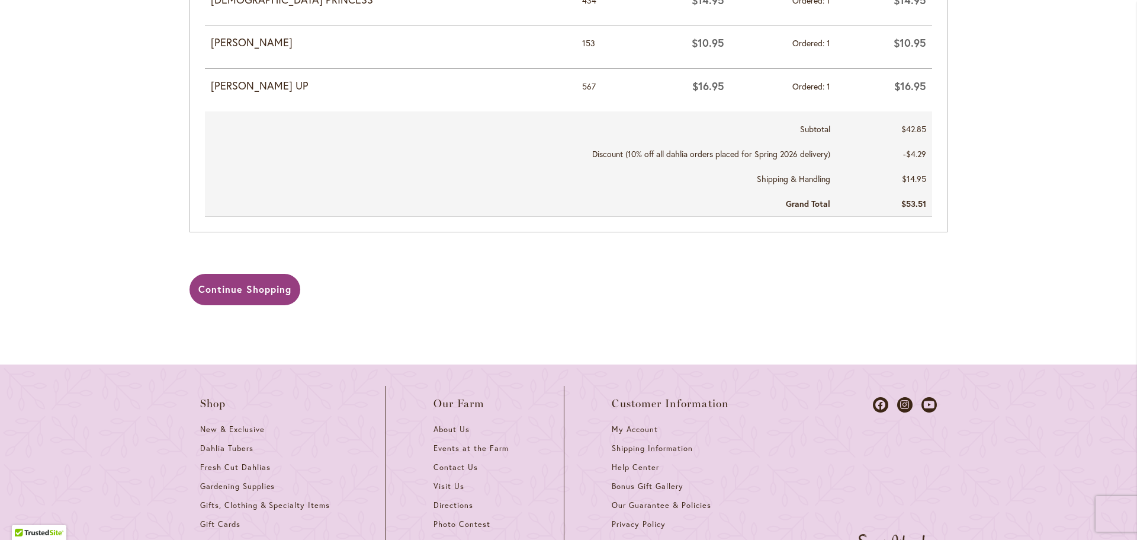
scroll to position [631, 0]
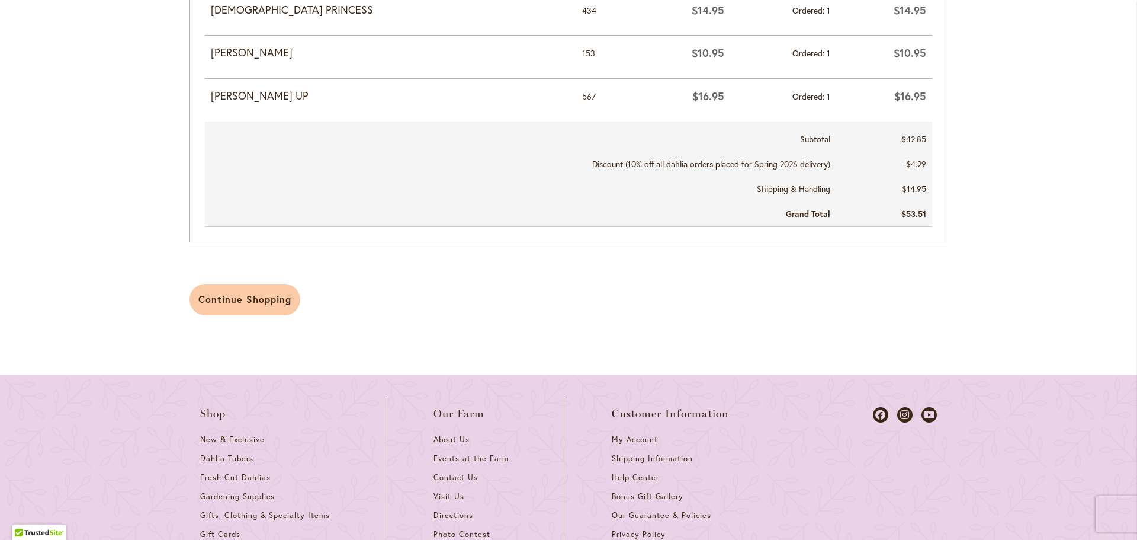
click at [258, 302] on span "Continue Shopping" at bounding box center [244, 299] width 93 height 12
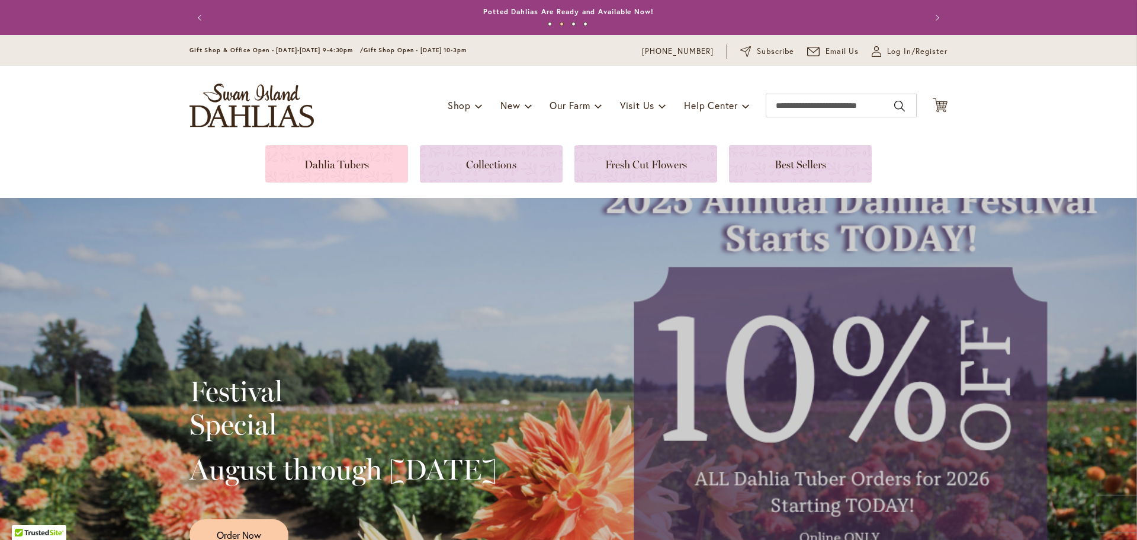
click at [336, 172] on link at bounding box center [336, 163] width 143 height 37
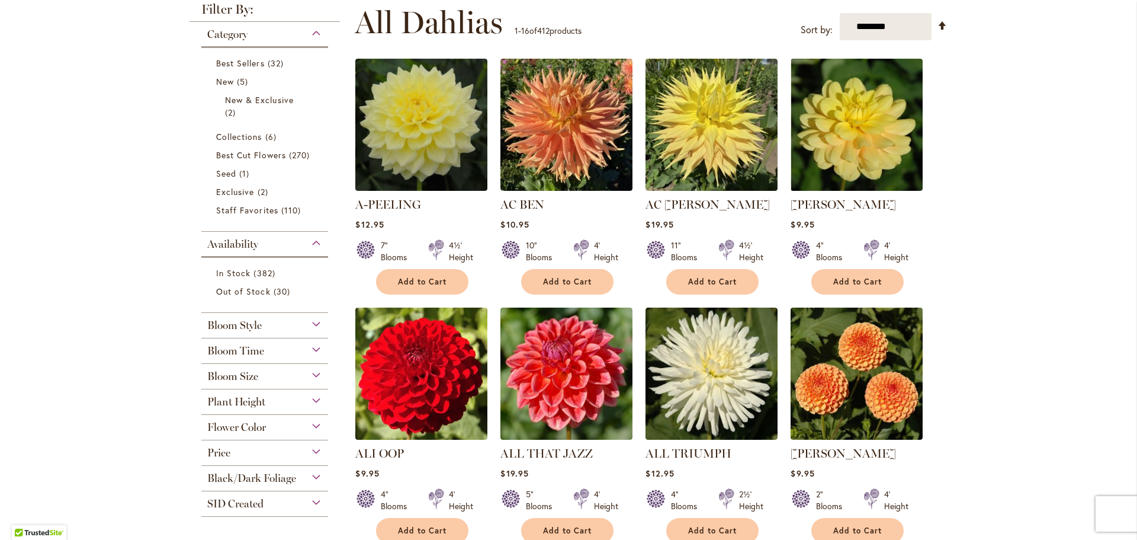
scroll to position [355, 0]
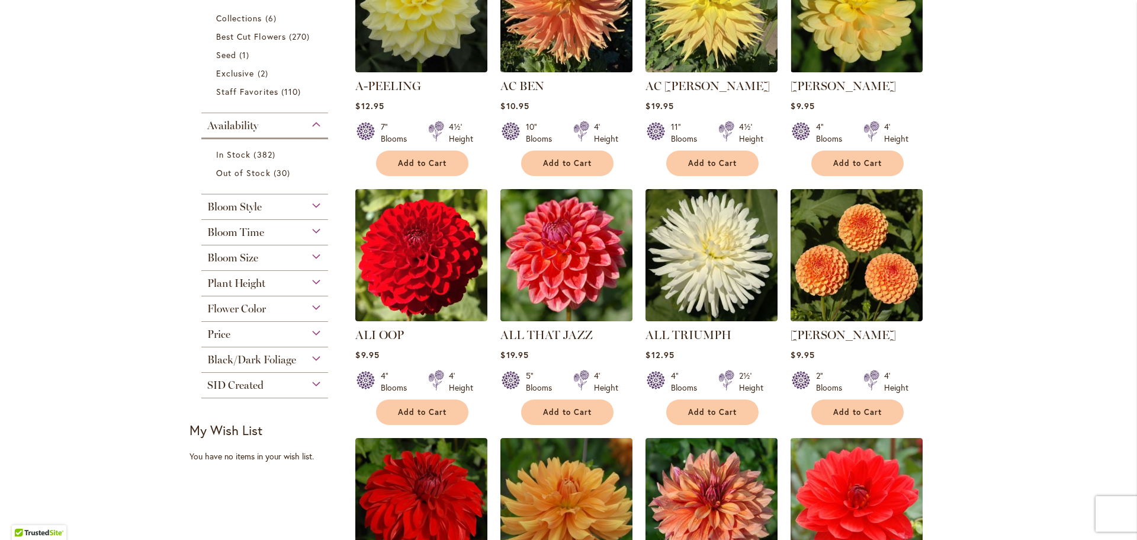
click at [312, 231] on div "Bloom Time" at bounding box center [264, 229] width 127 height 19
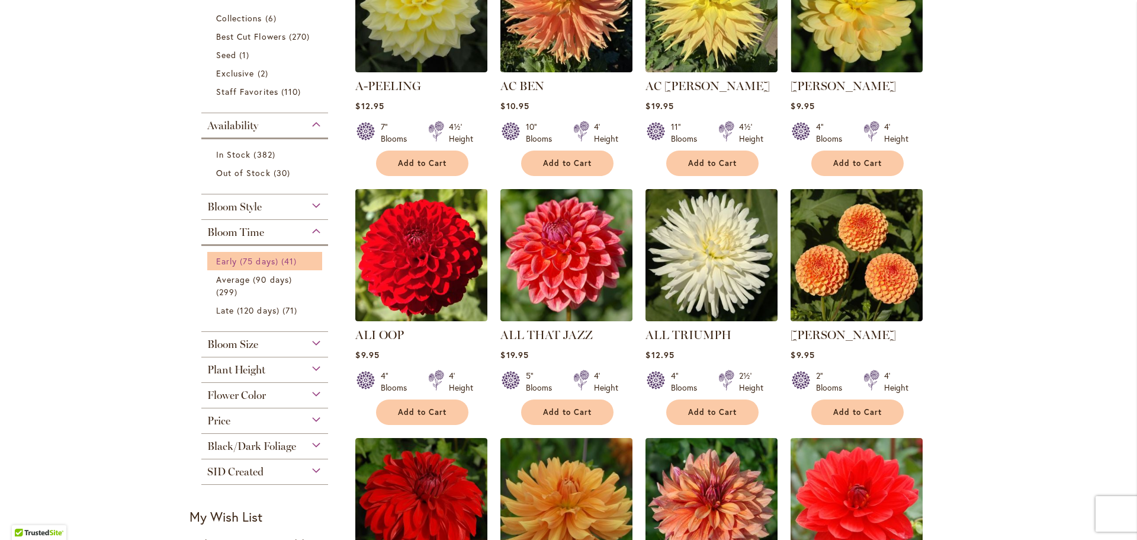
click at [262, 261] on span "Early (75 days)" at bounding box center [247, 260] width 62 height 11
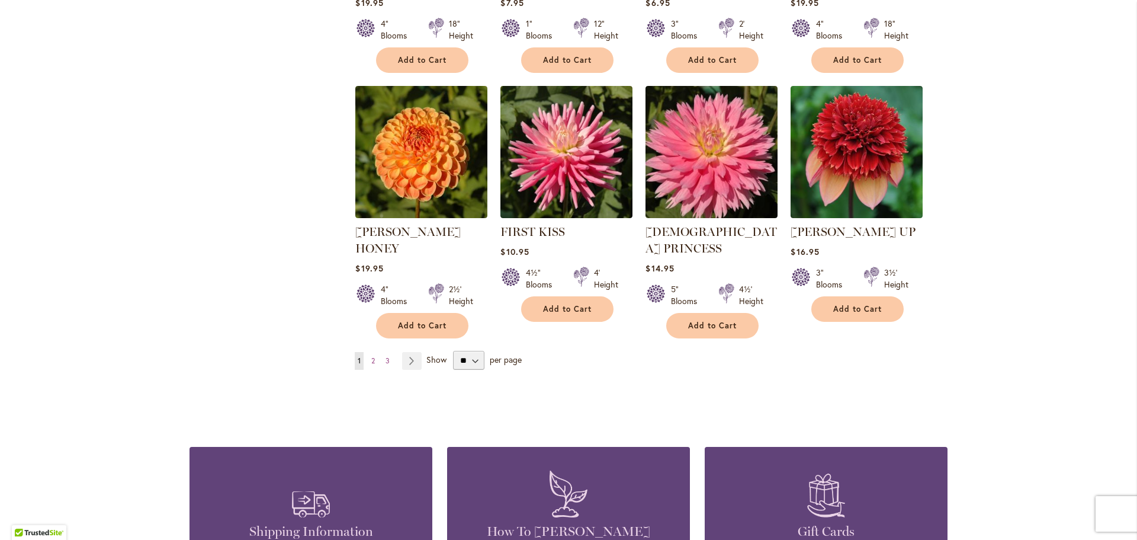
scroll to position [1007, 0]
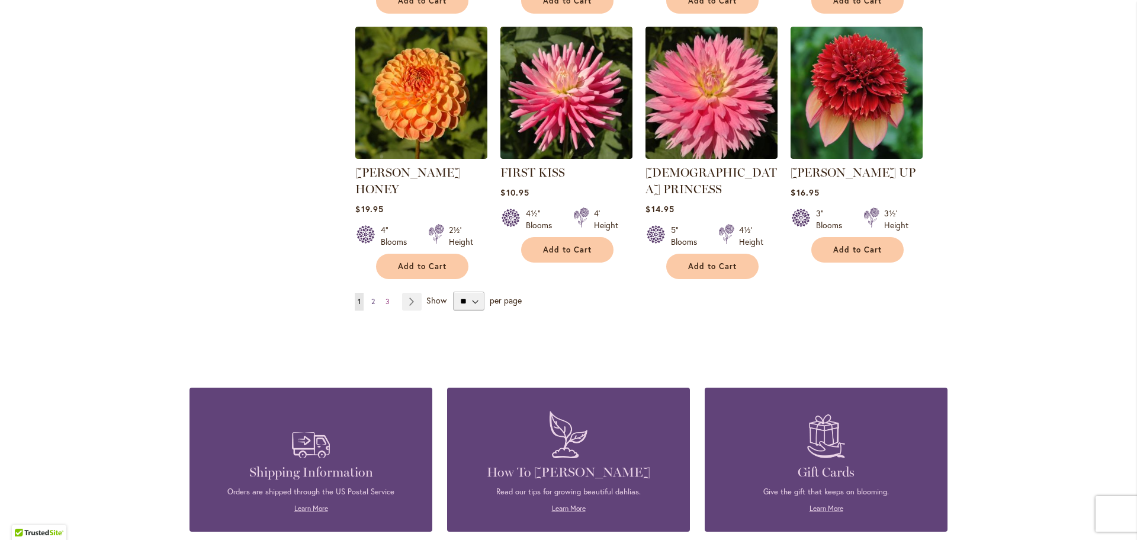
click at [371, 297] on span "2" at bounding box center [373, 301] width 4 height 9
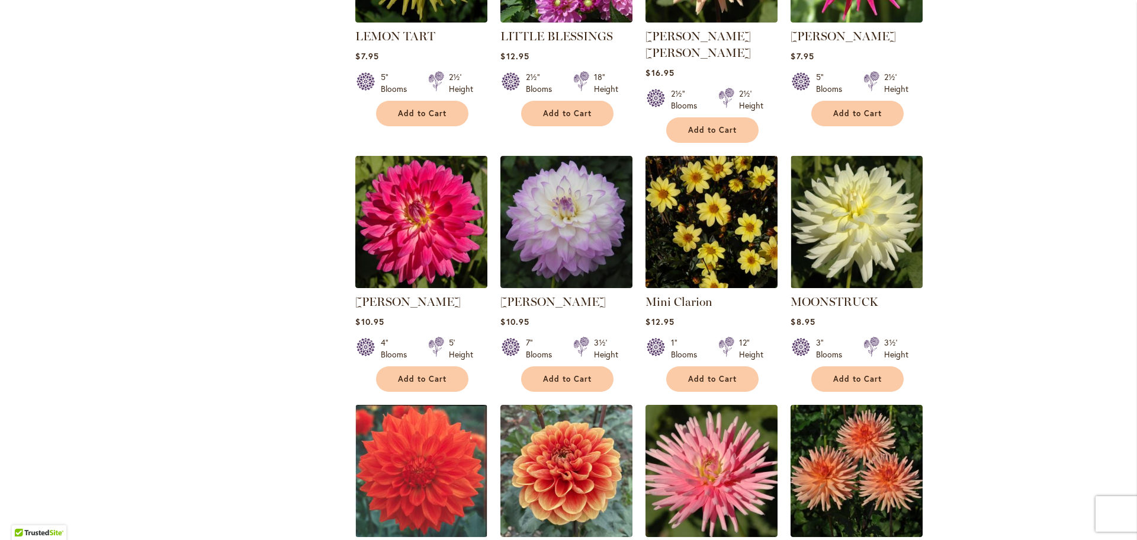
scroll to position [770, 0]
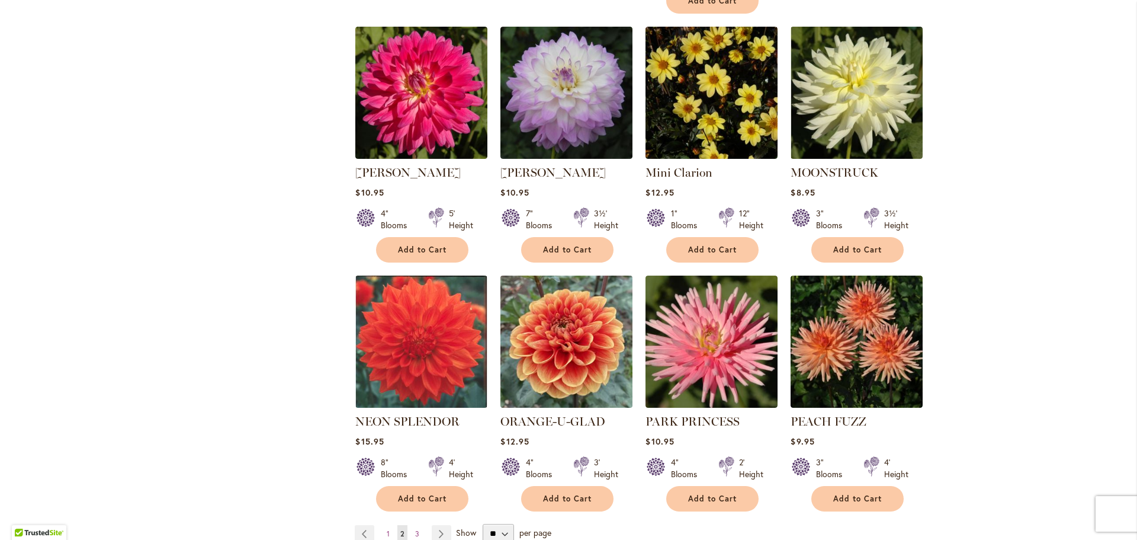
click at [544, 304] on img at bounding box center [567, 341] width 139 height 139
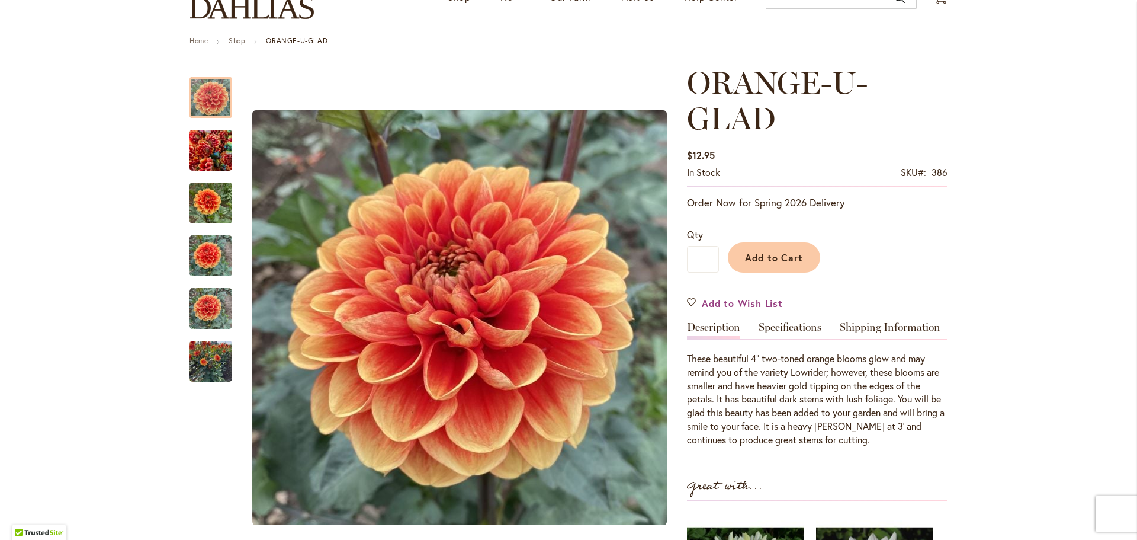
scroll to position [118, 0]
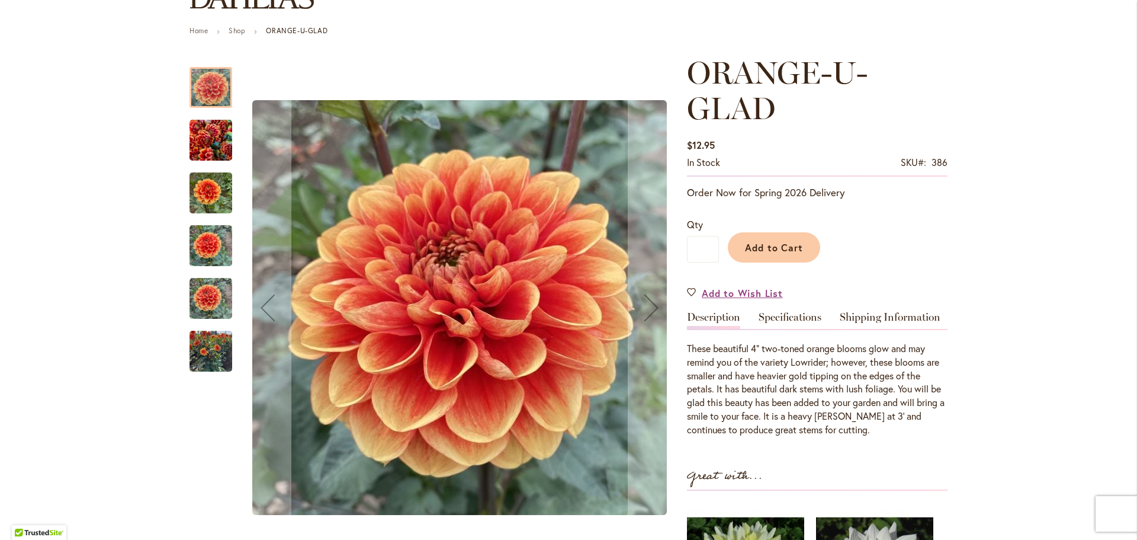
click at [229, 358] on div at bounding box center [433, 307] width 486 height 505
click at [213, 357] on img "Orange-U-Glad" at bounding box center [211, 351] width 43 height 57
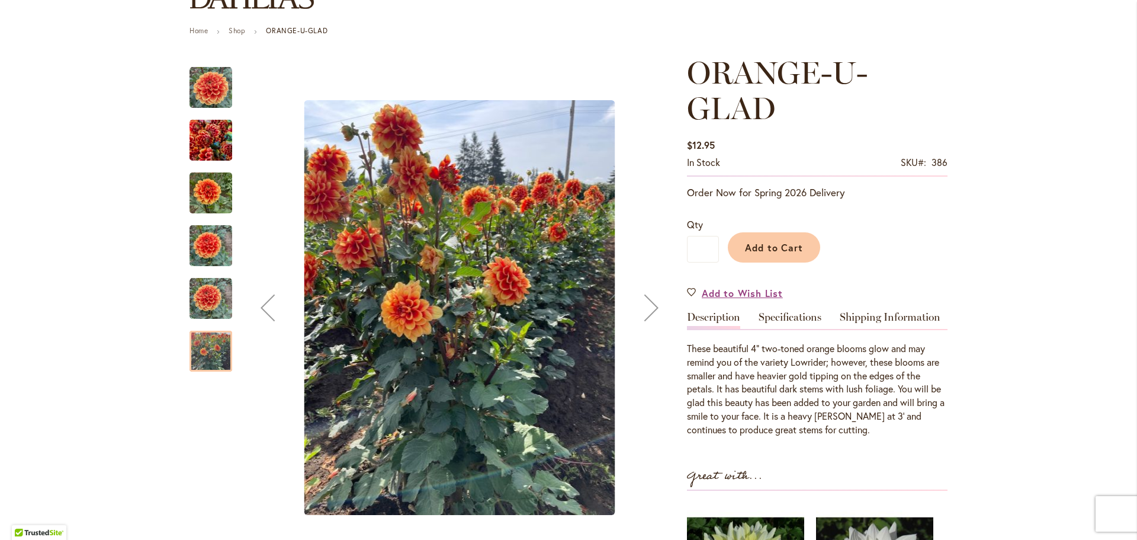
click at [211, 279] on img "Orange-U-Glad" at bounding box center [211, 298] width 43 height 43
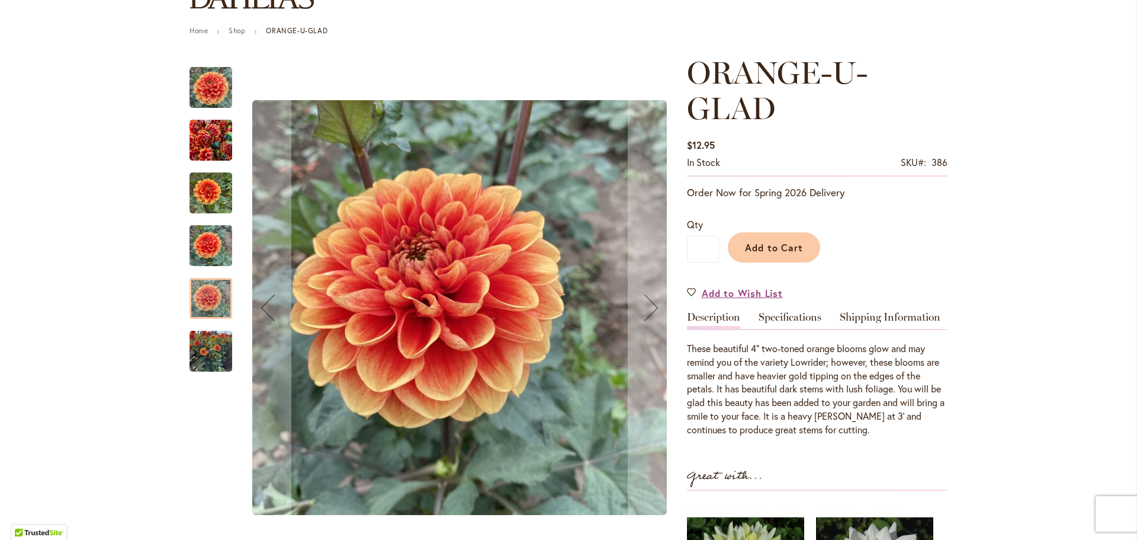
click at [211, 247] on img "Orange-U-Glad" at bounding box center [211, 245] width 43 height 57
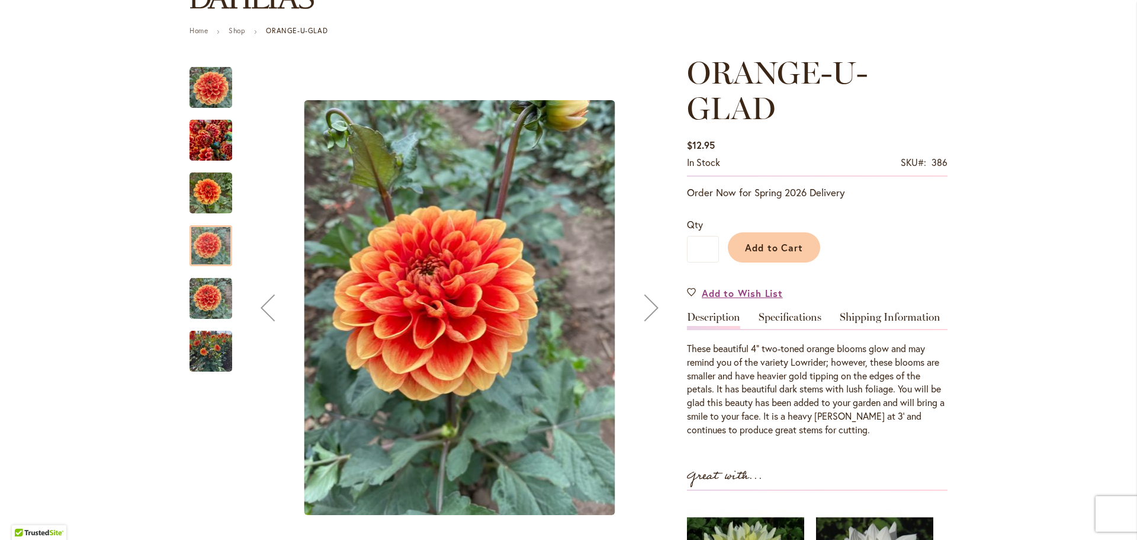
click at [197, 190] on img "Orange-U-Glad" at bounding box center [211, 193] width 43 height 57
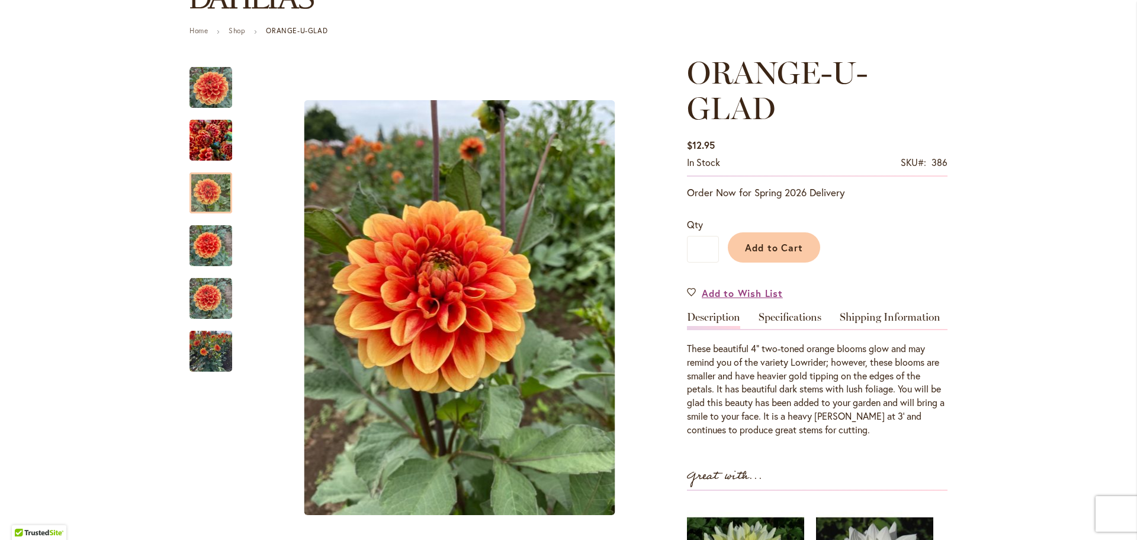
click at [195, 134] on img "Orange-U-Glad" at bounding box center [211, 140] width 43 height 57
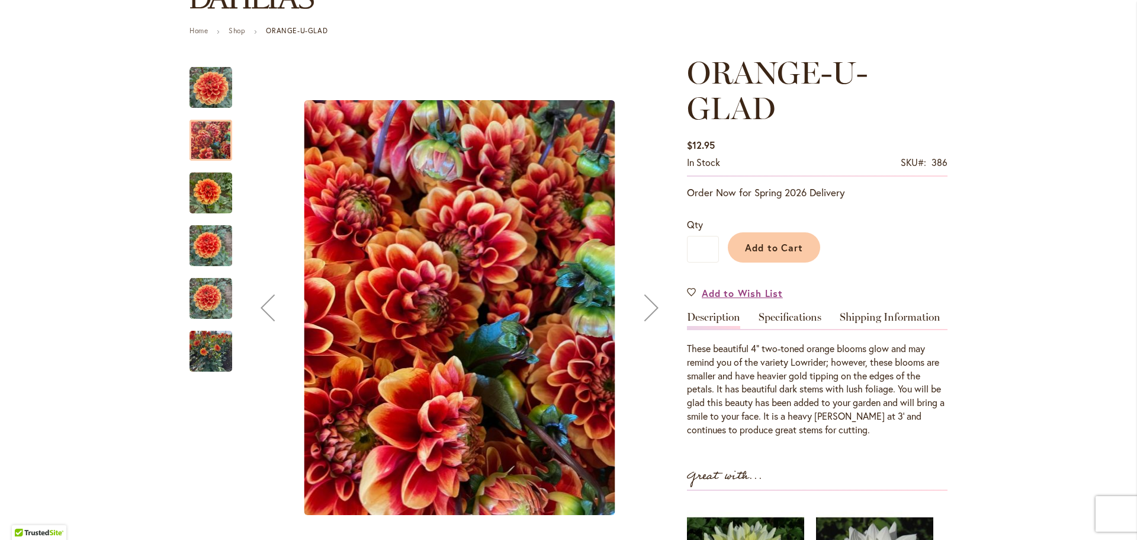
click at [197, 91] on img "Orange-U-Glad" at bounding box center [211, 87] width 43 height 43
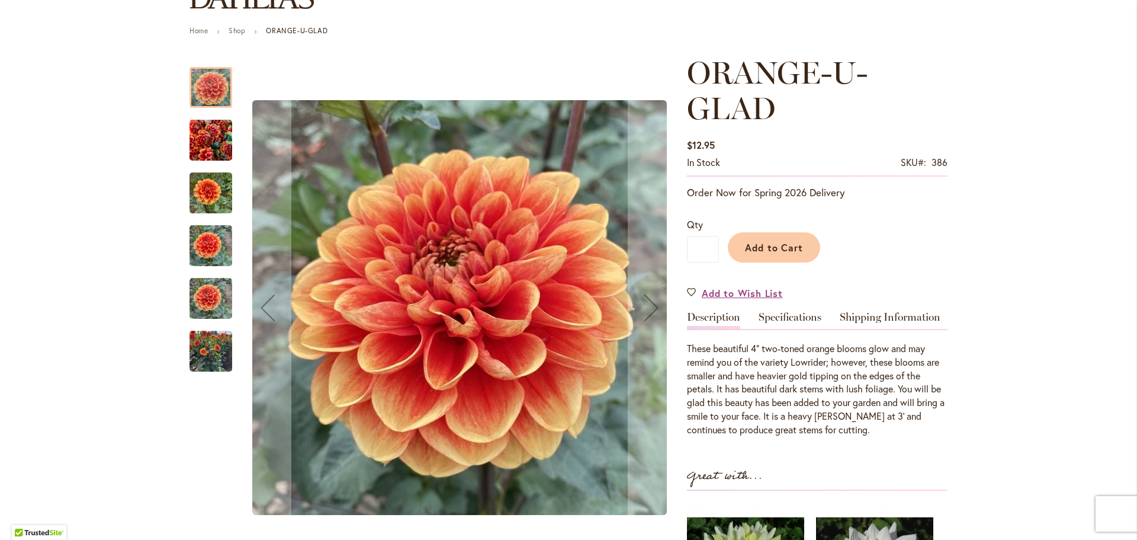
click at [191, 175] on div "Orange-U-Glad" at bounding box center [217, 187] width 54 height 53
click at [196, 189] on img "Orange-U-Glad" at bounding box center [211, 193] width 43 height 57
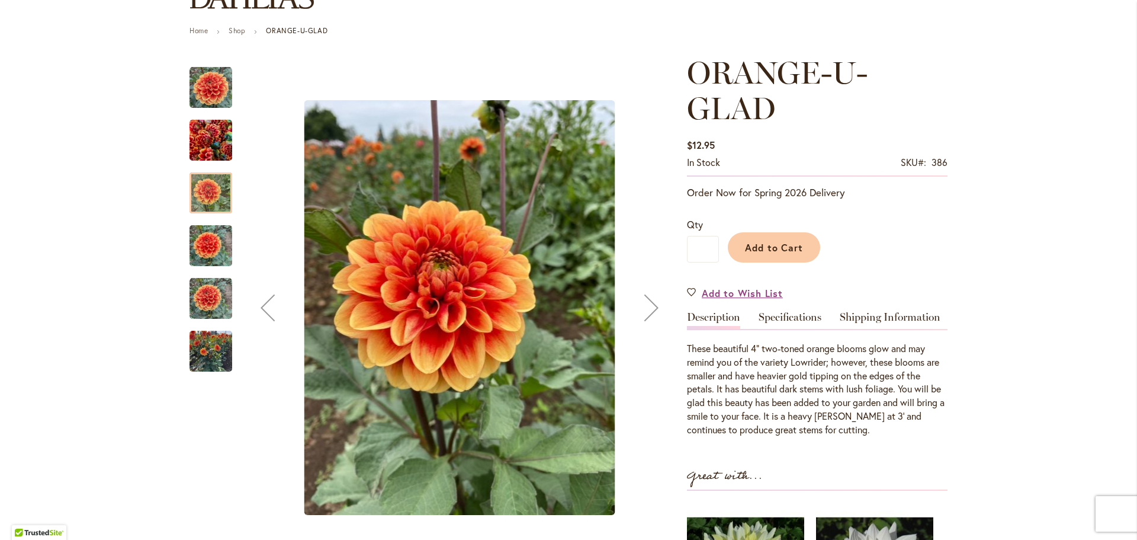
click at [199, 353] on img "Orange-U-Glad" at bounding box center [211, 351] width 43 height 57
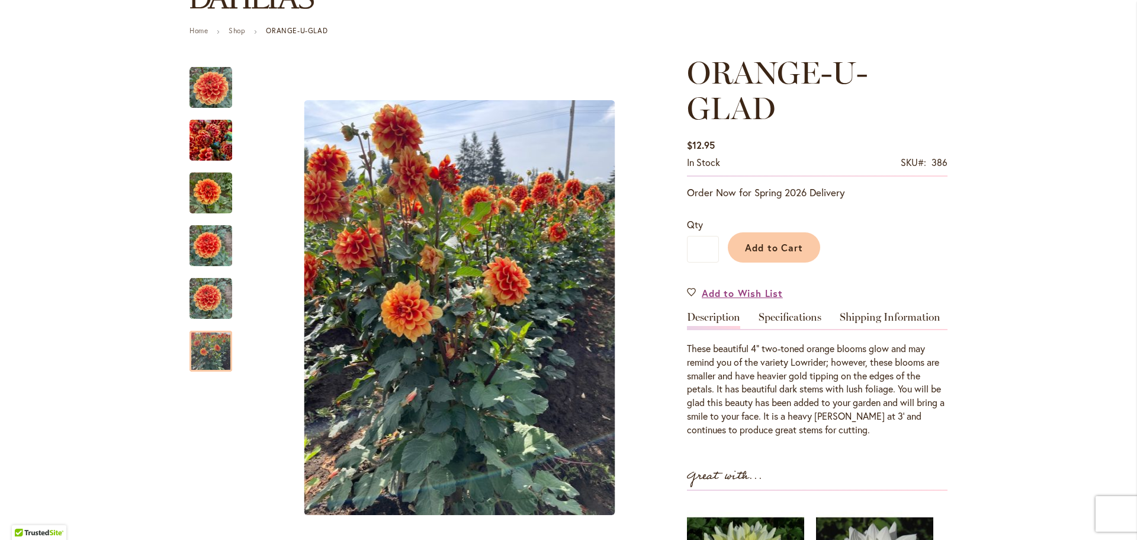
scroll to position [0, 0]
